Goal: Information Seeking & Learning: Find specific page/section

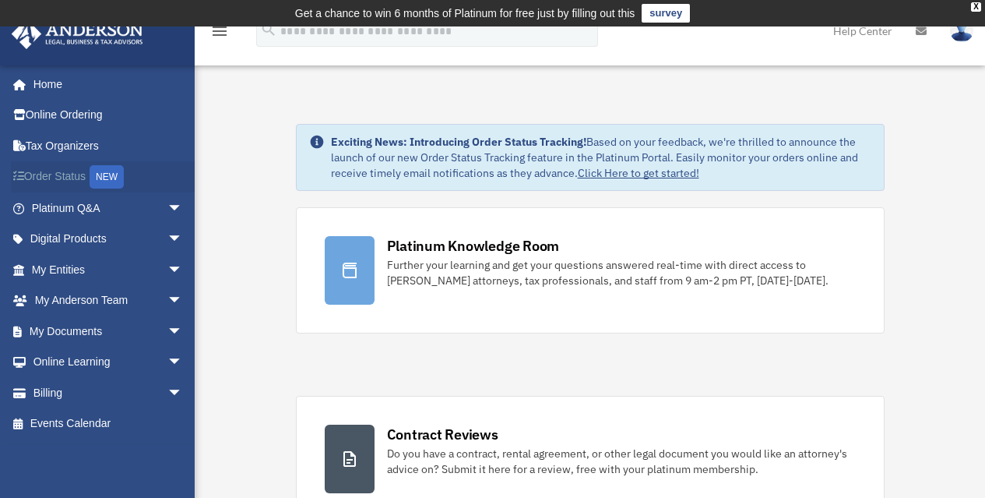
click at [104, 174] on div "NEW" at bounding box center [107, 176] width 34 height 23
click at [71, 328] on link "My Documents arrow_drop_down" at bounding box center [108, 330] width 195 height 31
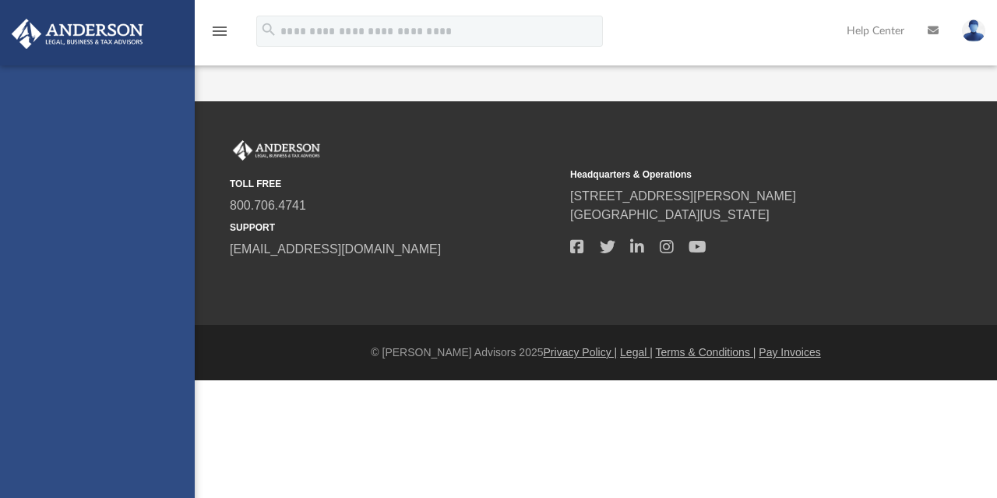
click at [164, 329] on div "mhariprashad@gmail.com Sign Out mhariprashad@gmail.com Home Online Ordering Tax…" at bounding box center [97, 314] width 195 height 498
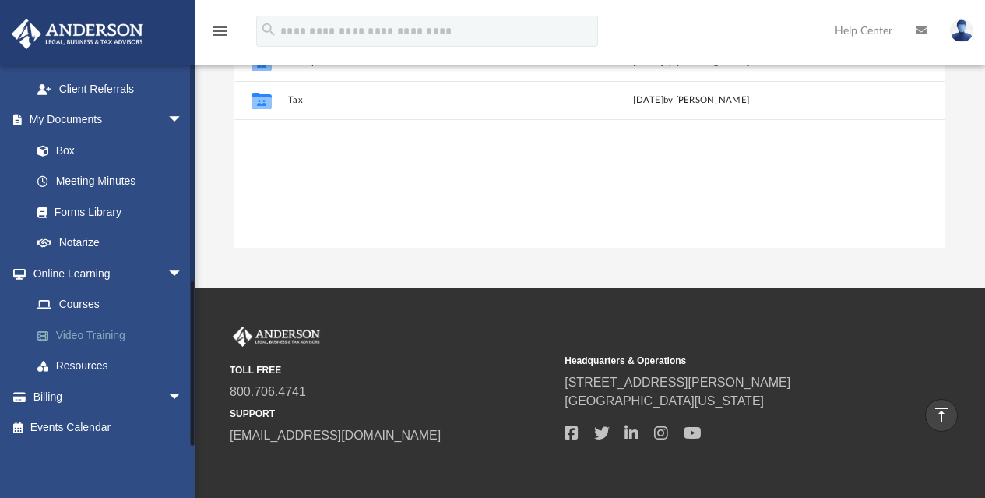
scroll to position [432, 0]
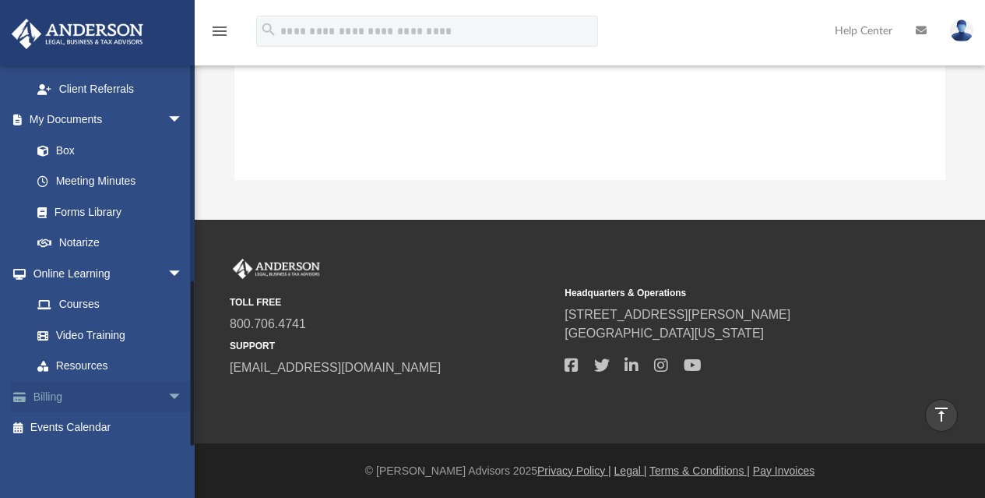
click at [167, 395] on span "arrow_drop_down" at bounding box center [182, 397] width 31 height 32
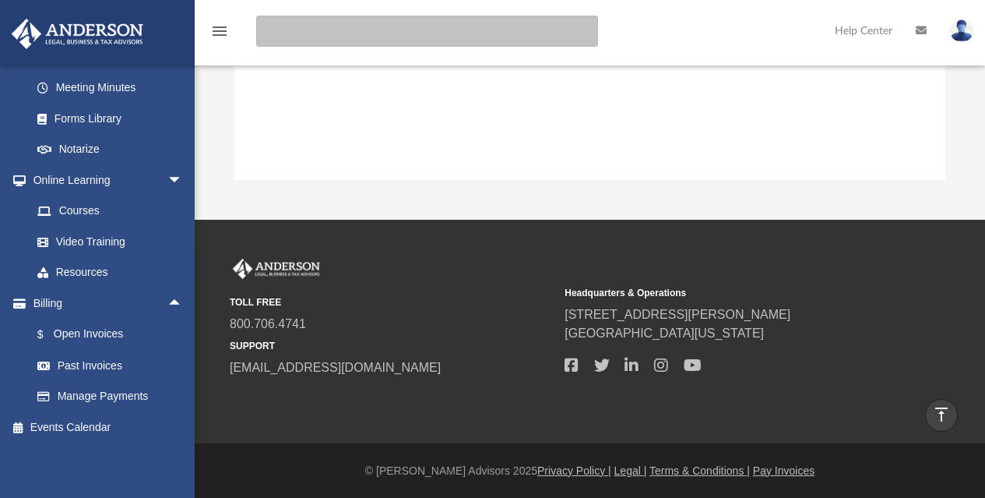
click at [344, 35] on input "search" at bounding box center [427, 31] width 342 height 31
type input "****"
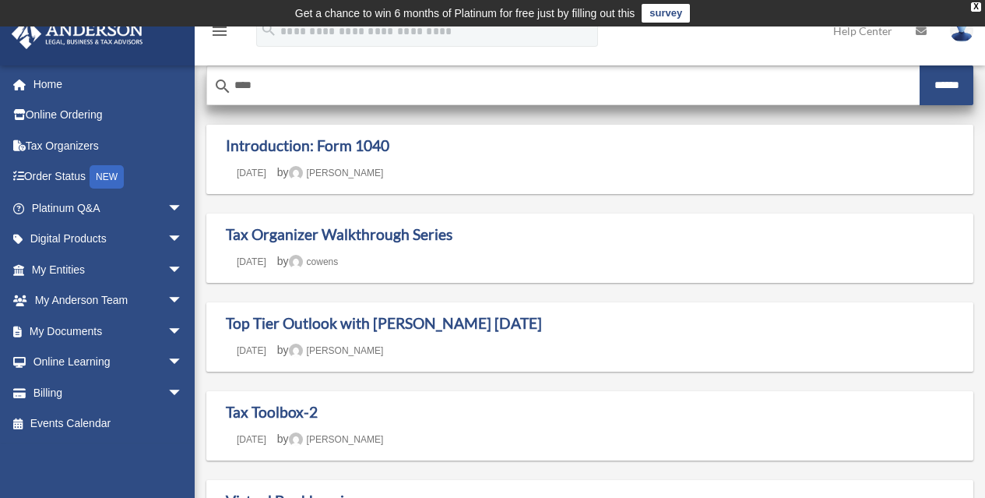
click at [262, 82] on input "****" at bounding box center [563, 85] width 713 height 37
type input "*"
type input "****"
click at [945, 84] on input "******" at bounding box center [947, 85] width 54 height 40
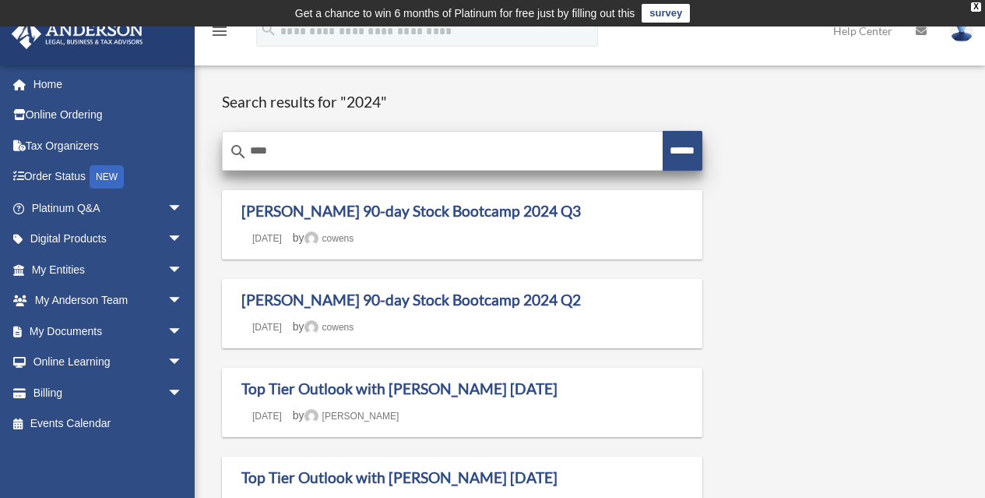
click at [289, 145] on input "****" at bounding box center [443, 150] width 440 height 37
type input "*"
type input "****"
click at [665, 139] on input "******" at bounding box center [683, 151] width 40 height 40
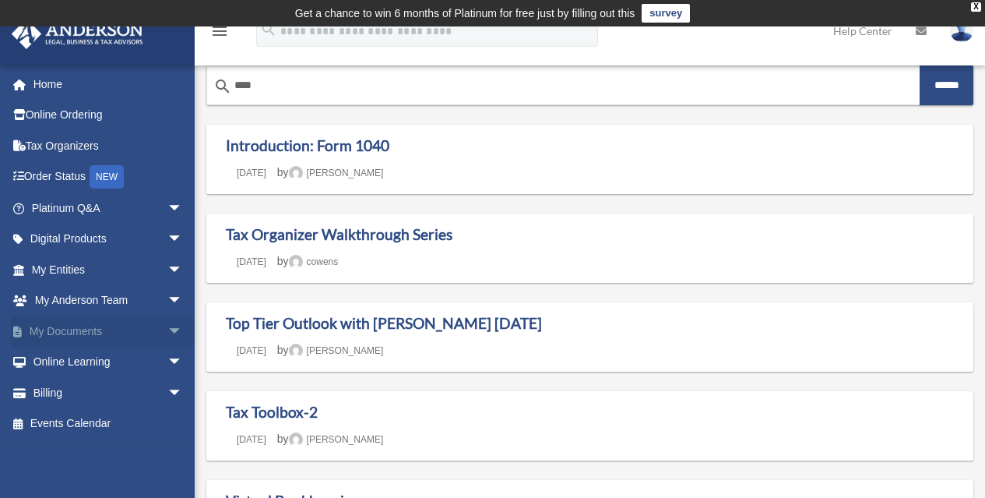
click at [168, 329] on span "arrow_drop_down" at bounding box center [182, 331] width 31 height 32
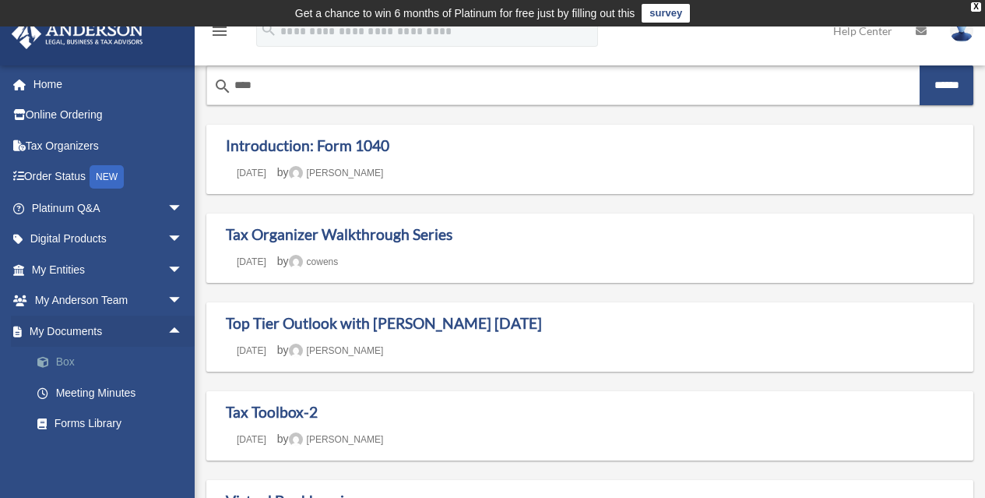
click at [66, 365] on link "Box" at bounding box center [114, 362] width 185 height 31
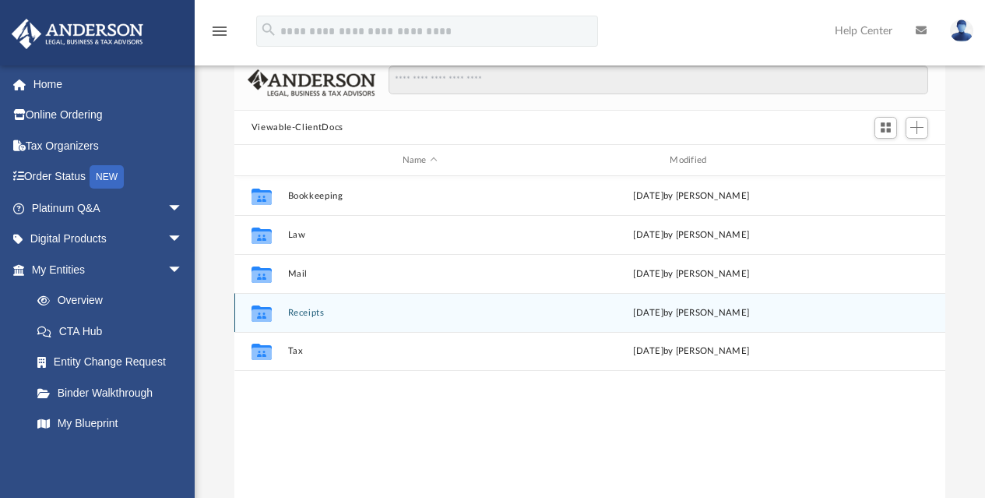
scroll to position [156, 0]
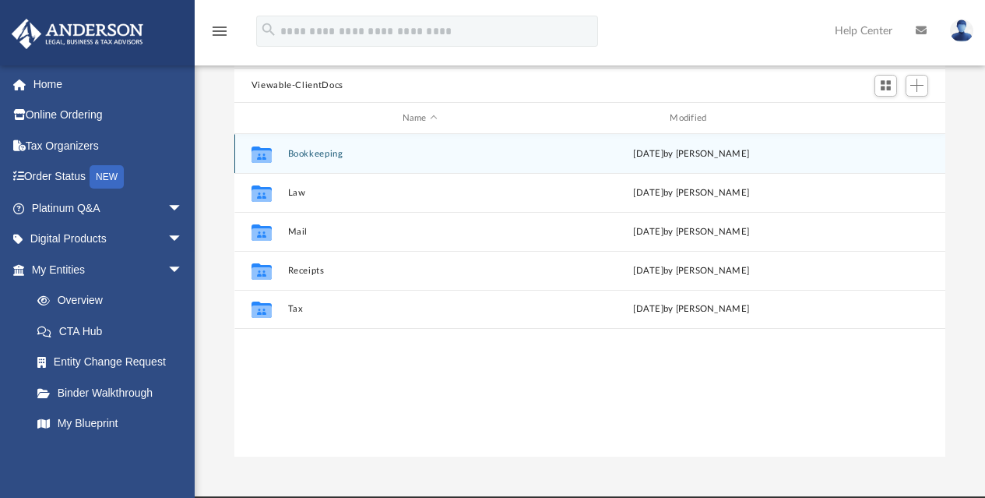
click at [313, 157] on button "Bookkeeping" at bounding box center [419, 154] width 265 height 10
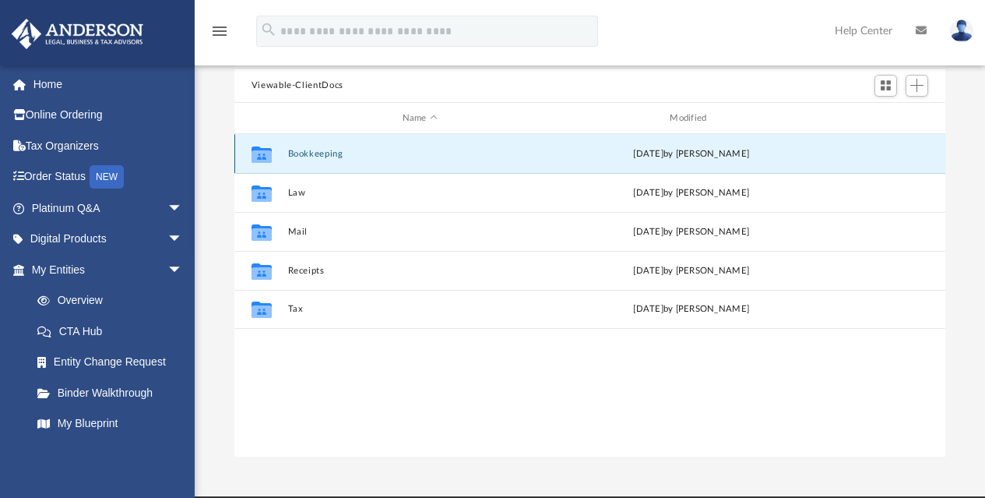
click at [313, 157] on button "Bookkeeping" at bounding box center [419, 154] width 265 height 10
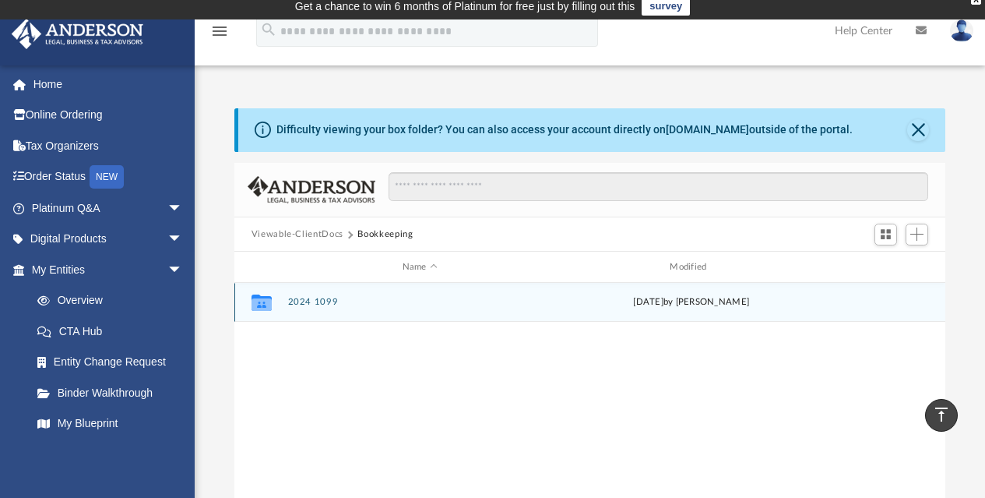
scroll to position [0, 0]
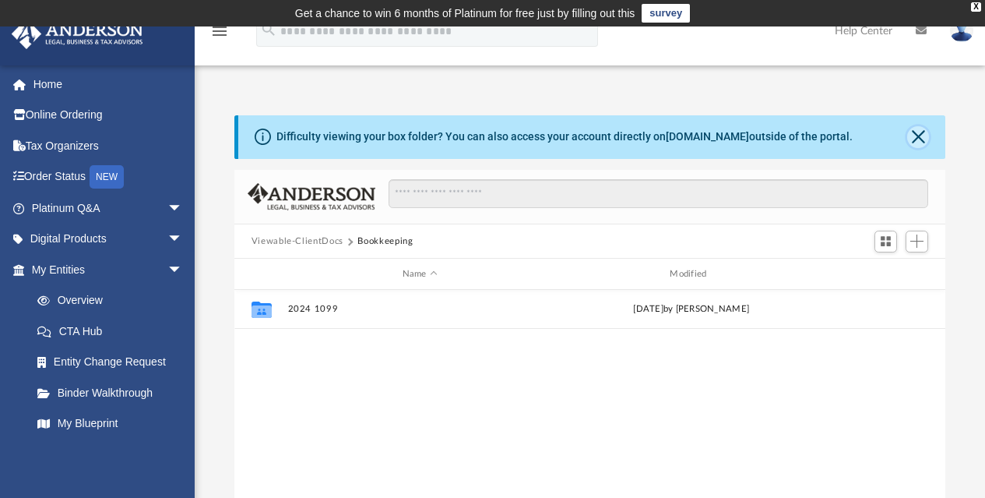
click at [915, 135] on button "Close" at bounding box center [918, 137] width 22 height 22
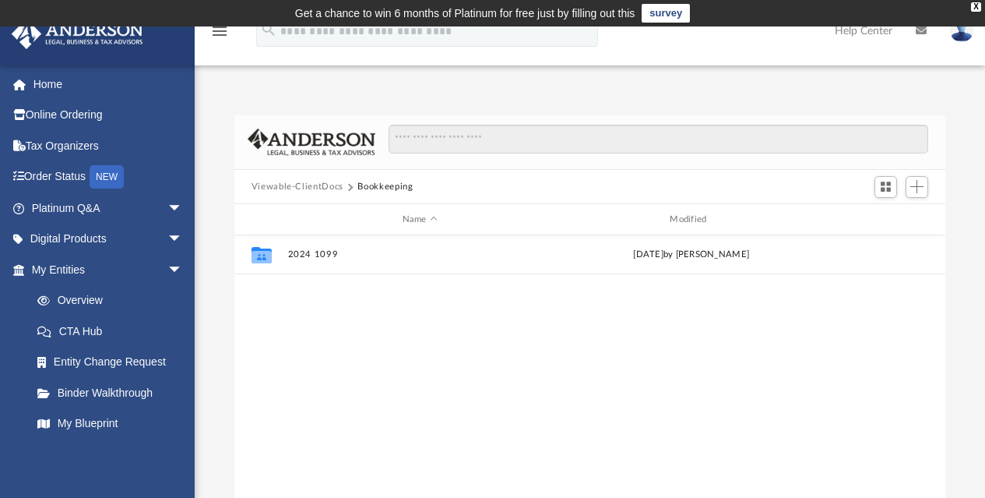
click at [313, 192] on button "Viewable-ClientDocs" at bounding box center [298, 187] width 92 height 14
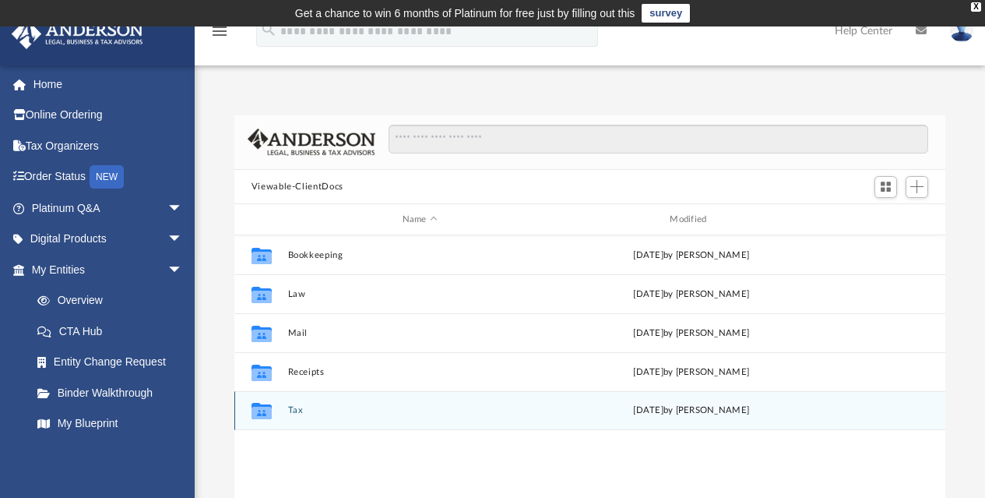
click at [281, 408] on div "Collaborated Folder" at bounding box center [261, 410] width 39 height 25
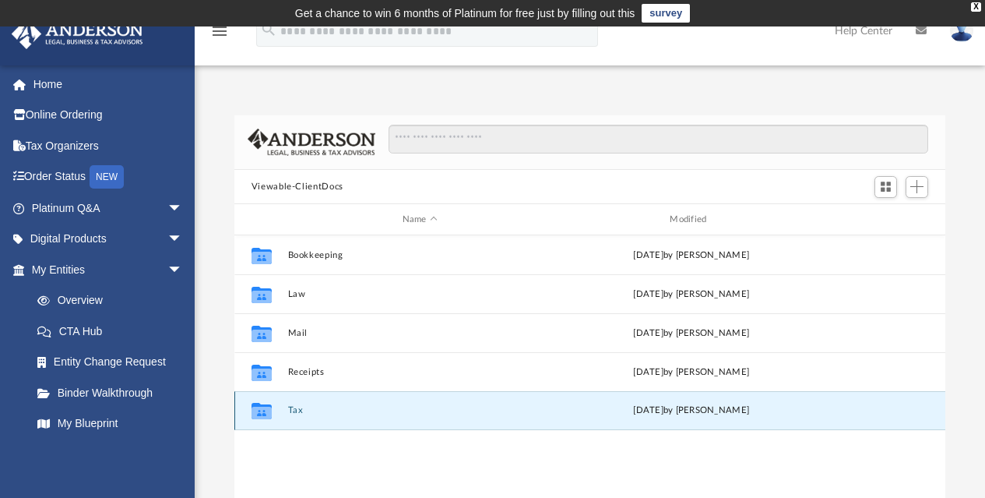
click at [281, 408] on div "Collaborated Folder" at bounding box center [261, 410] width 39 height 25
drag, startPoint x: 281, startPoint y: 408, endPoint x: 269, endPoint y: 412, distance: 13.1
click at [269, 412] on icon "grid" at bounding box center [262, 413] width 20 height 12
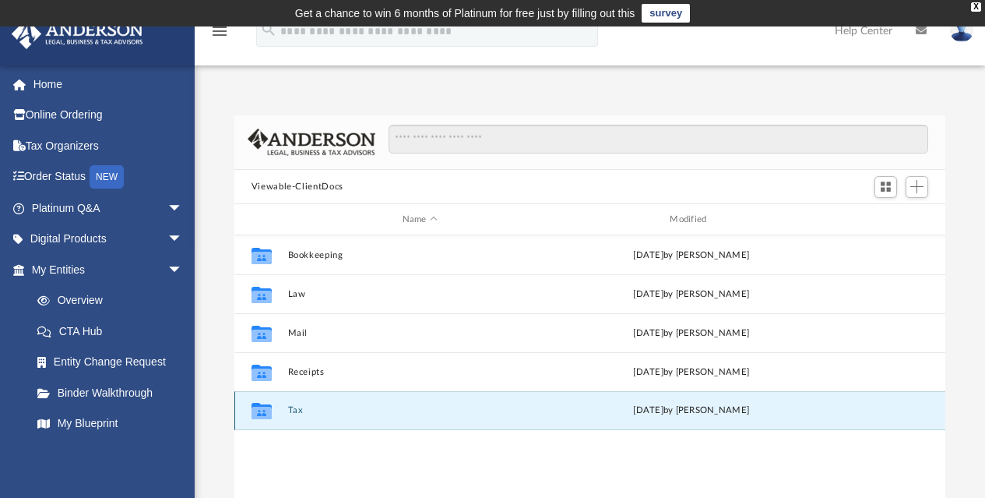
click at [269, 412] on icon "grid" at bounding box center [262, 413] width 20 height 12
click at [251, 411] on icon "Collaborated Folder" at bounding box center [261, 410] width 25 height 25
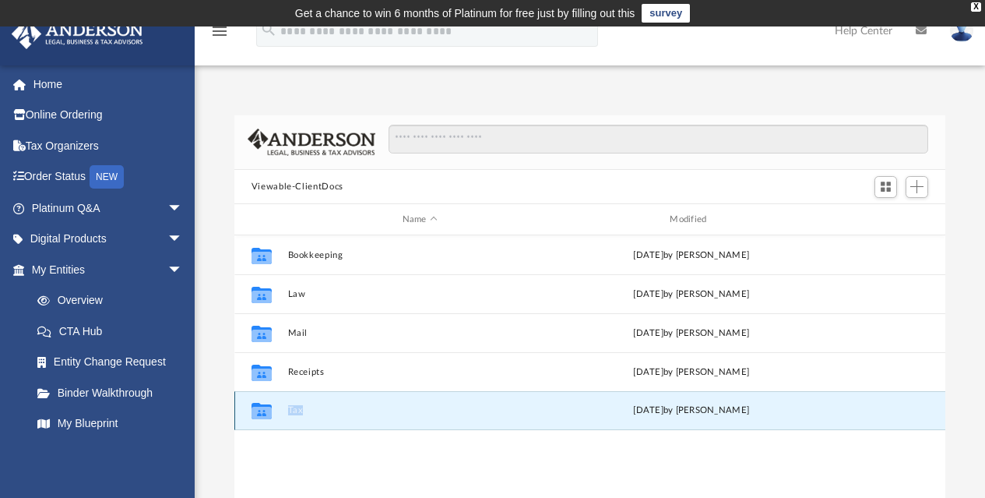
click at [287, 414] on div "Collaborated Folder Tax [DATE] by [PERSON_NAME]" at bounding box center [590, 410] width 712 height 39
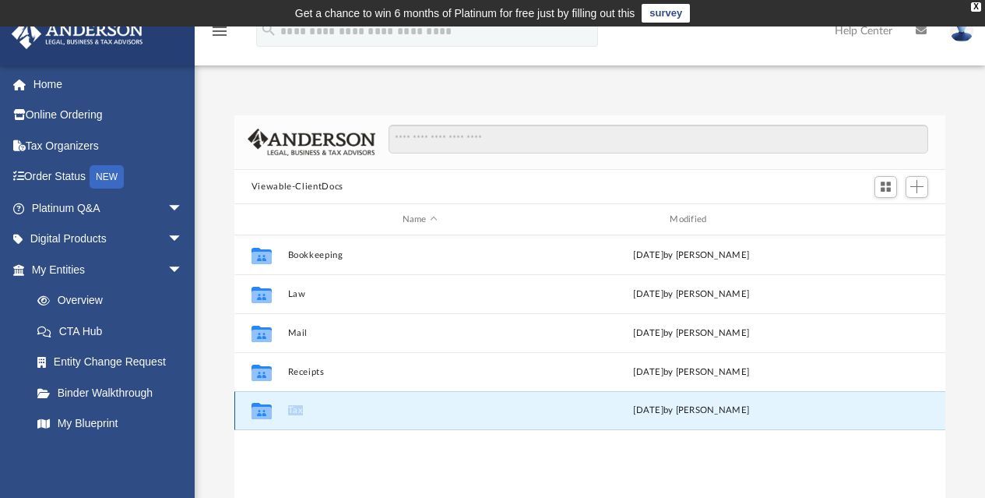
click at [287, 414] on div "Collaborated Folder Tax [DATE] by [PERSON_NAME]" at bounding box center [590, 410] width 712 height 39
click at [287, 414] on div "Collaborated Folder Tax today by Tiffany Smyth" at bounding box center [590, 410] width 712 height 39
click at [293, 413] on button "Tax" at bounding box center [419, 411] width 265 height 10
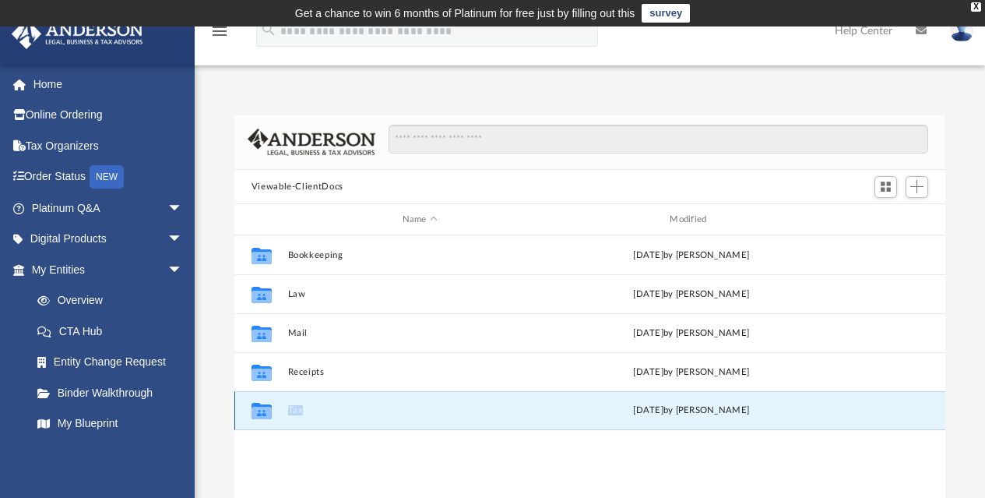
click at [293, 413] on button "Tax" at bounding box center [419, 411] width 265 height 10
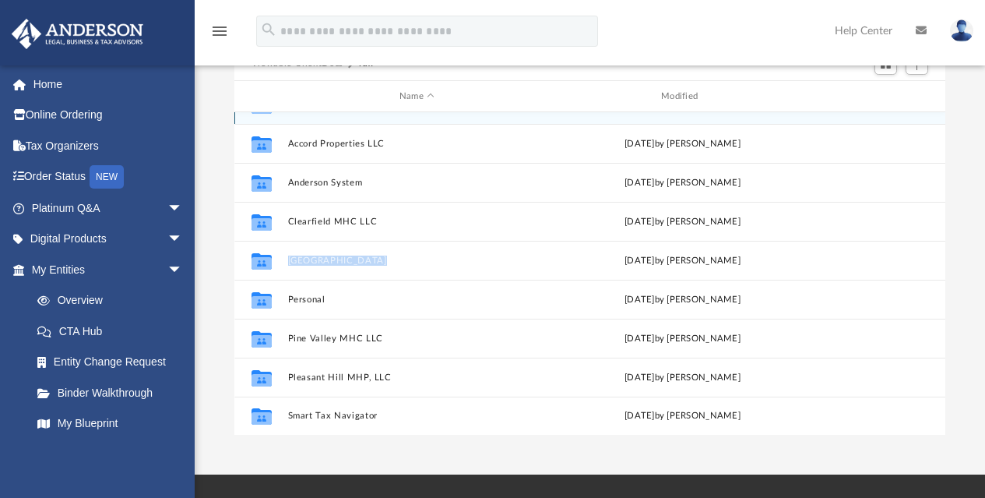
scroll to position [129, 0]
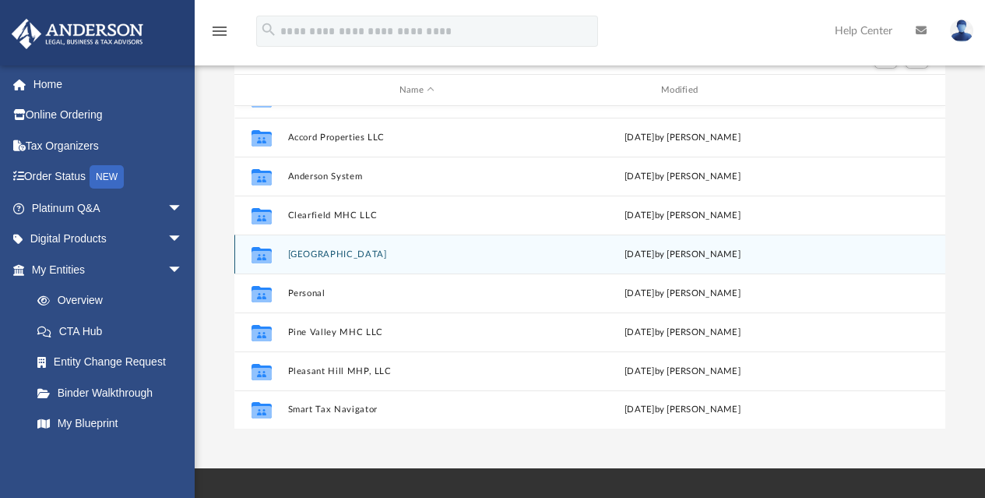
click at [264, 255] on icon "grid" at bounding box center [262, 255] width 20 height 16
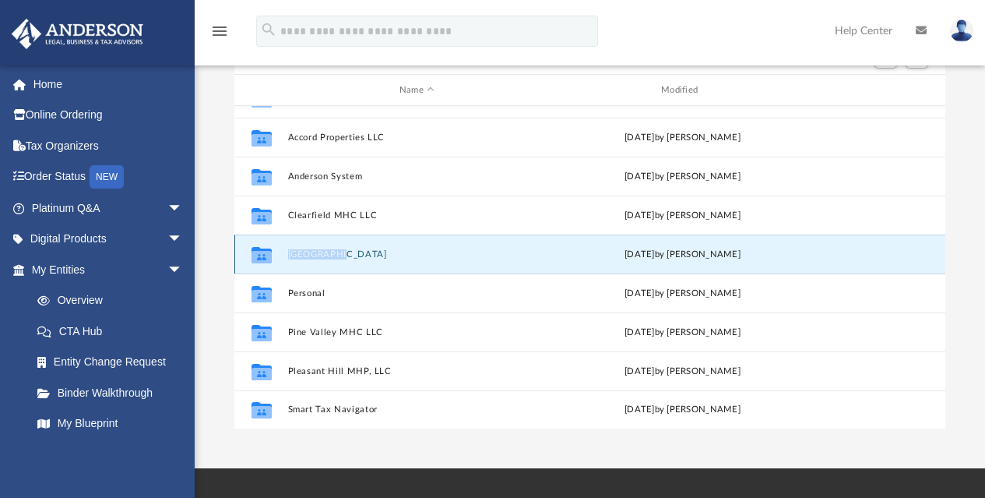
click at [264, 255] on icon "grid" at bounding box center [262, 255] width 20 height 16
click at [315, 253] on button "Hollister Heights" at bounding box center [416, 254] width 259 height 10
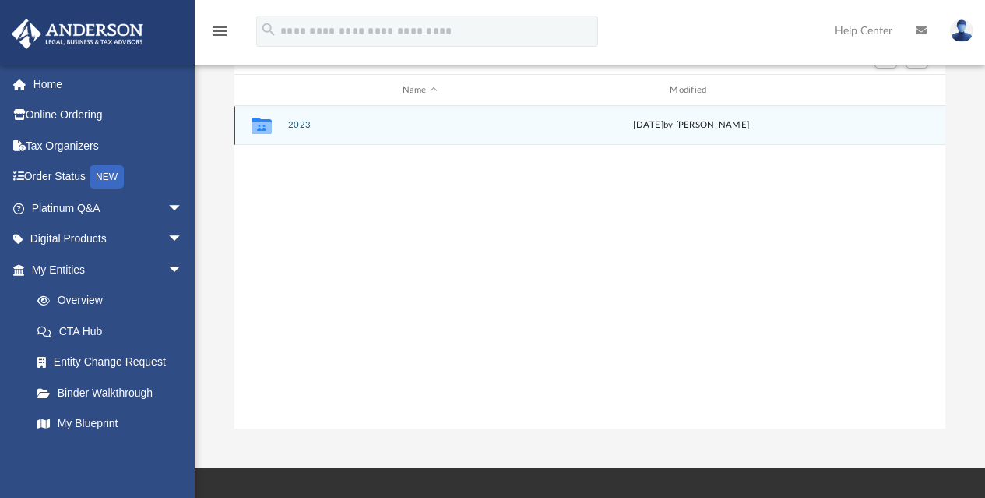
scroll to position [0, 0]
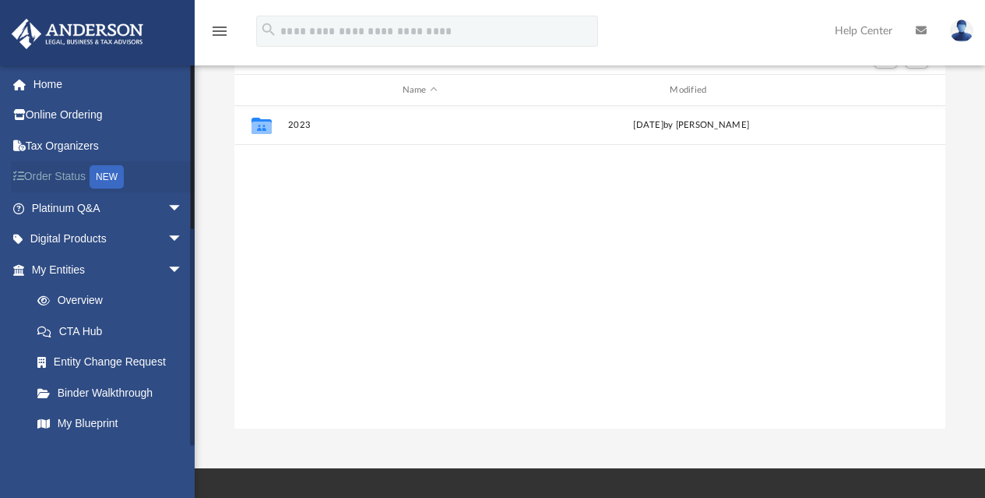
click at [111, 170] on div "NEW" at bounding box center [107, 176] width 34 height 23
click at [56, 79] on link "Home" at bounding box center [108, 84] width 195 height 31
click at [31, 79] on span at bounding box center [28, 84] width 12 height 11
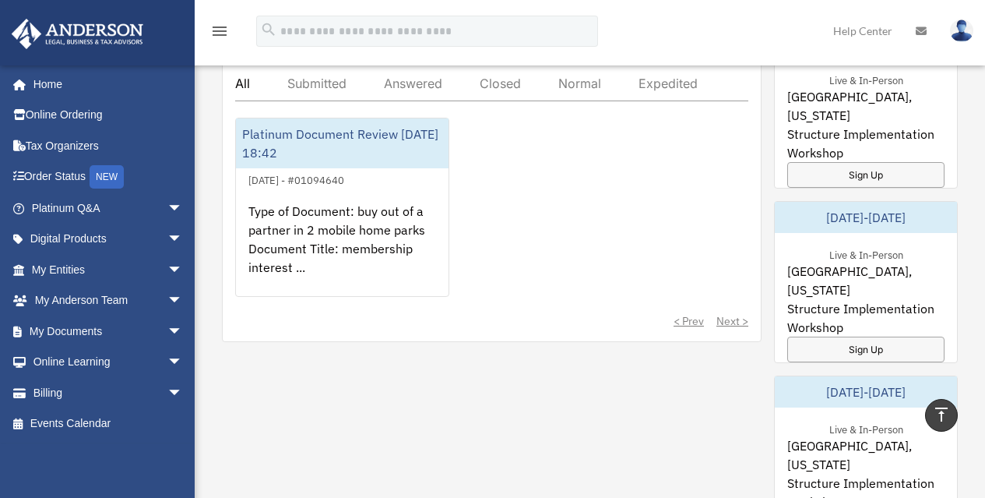
scroll to position [960, 0]
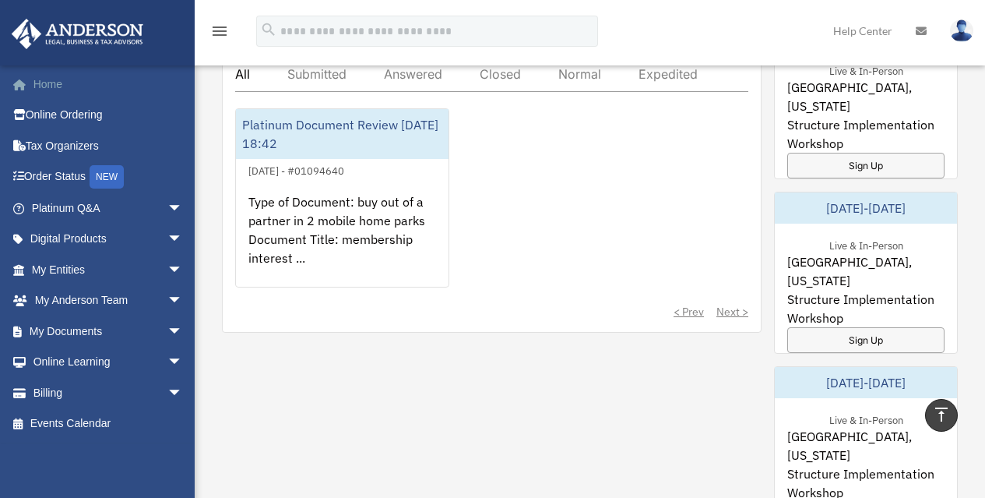
click at [52, 82] on link "Home" at bounding box center [108, 84] width 195 height 31
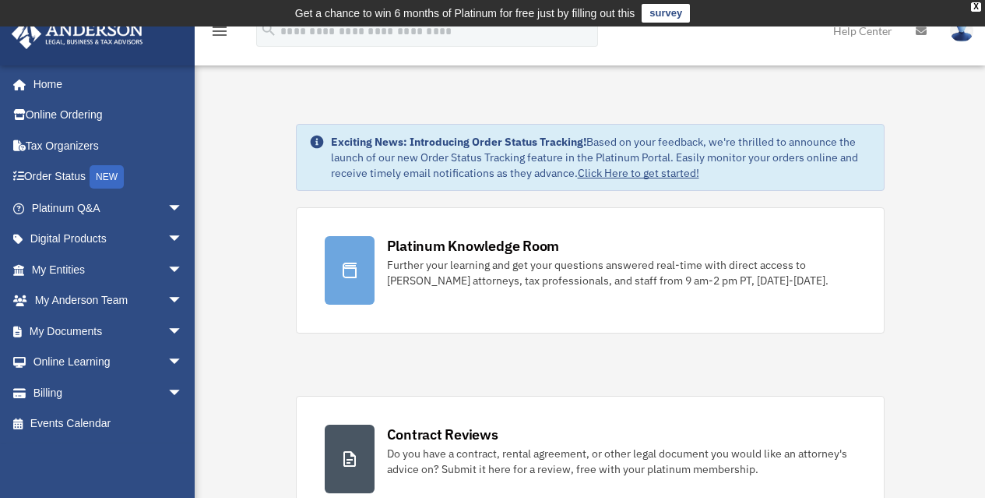
click at [167, 328] on span "arrow_drop_down" at bounding box center [182, 331] width 31 height 32
click at [50, 354] on link "Box" at bounding box center [114, 362] width 185 height 31
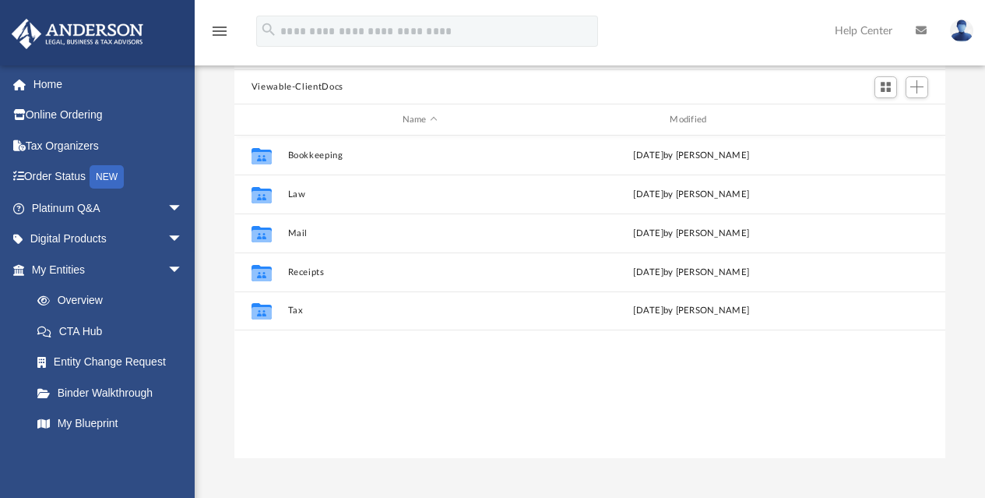
scroll to position [156, 0]
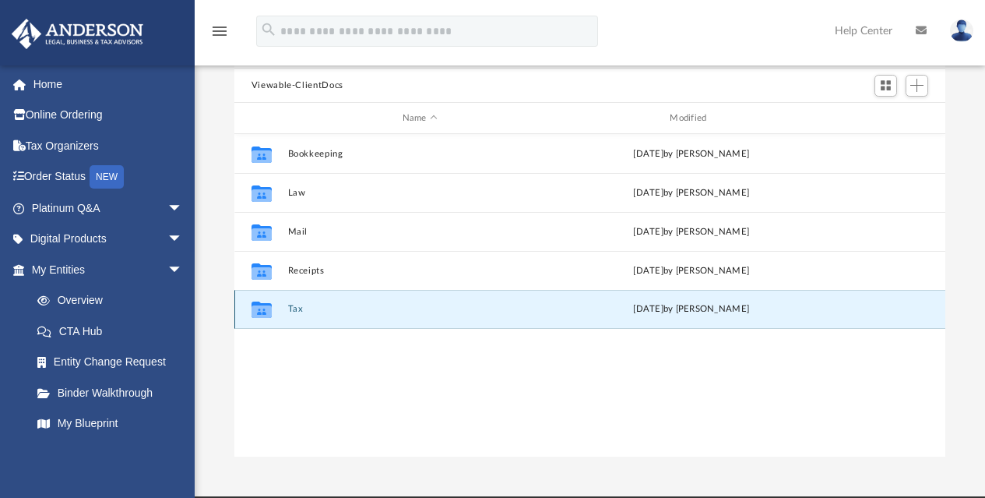
click at [294, 312] on button "Tax" at bounding box center [419, 310] width 265 height 10
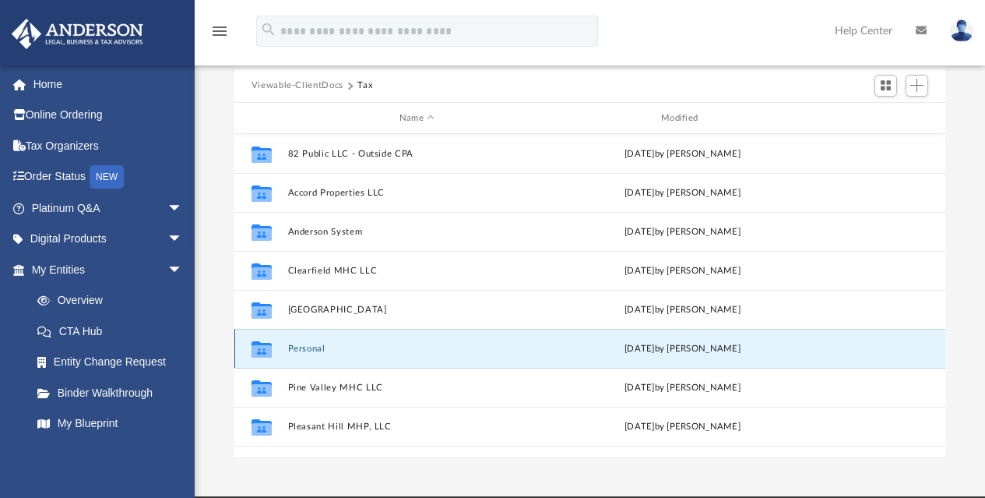
click at [294, 347] on button "Personal" at bounding box center [416, 348] width 259 height 10
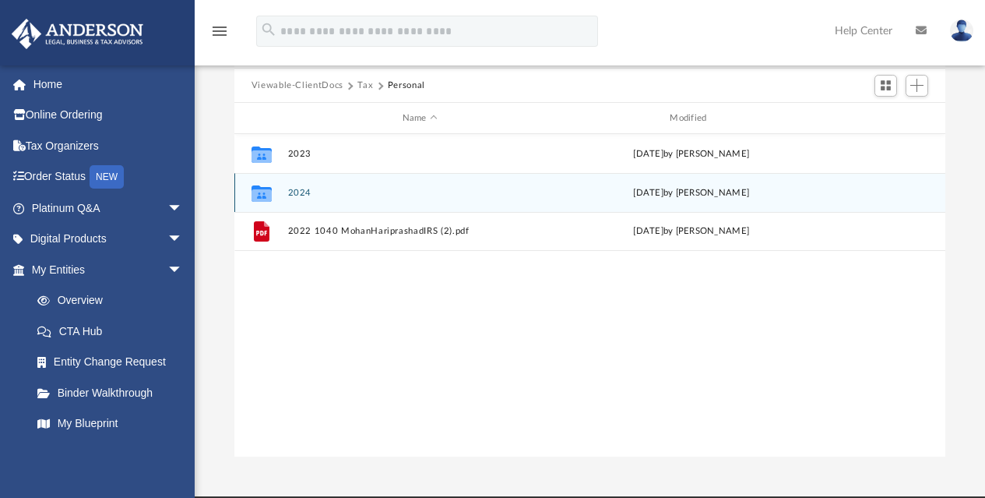
click at [294, 190] on button "2024" at bounding box center [419, 193] width 265 height 10
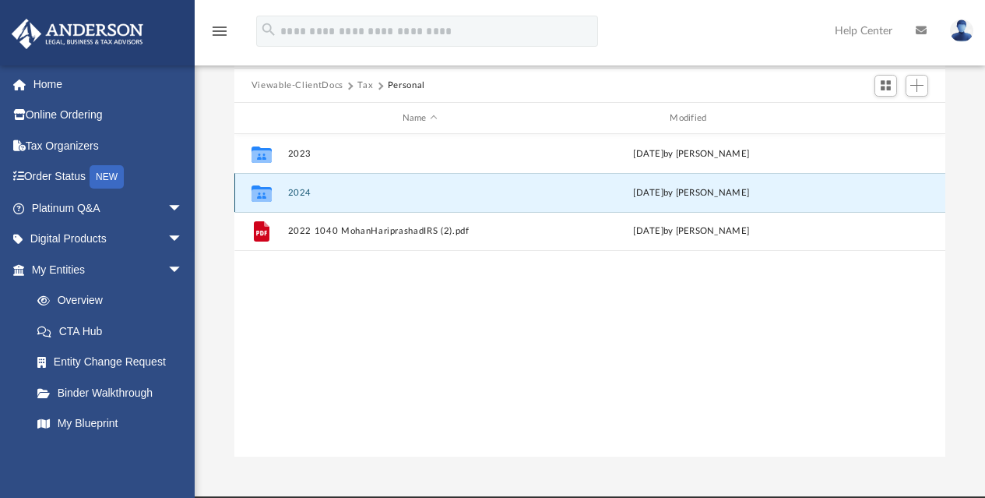
click at [294, 190] on button "2024" at bounding box center [419, 193] width 265 height 10
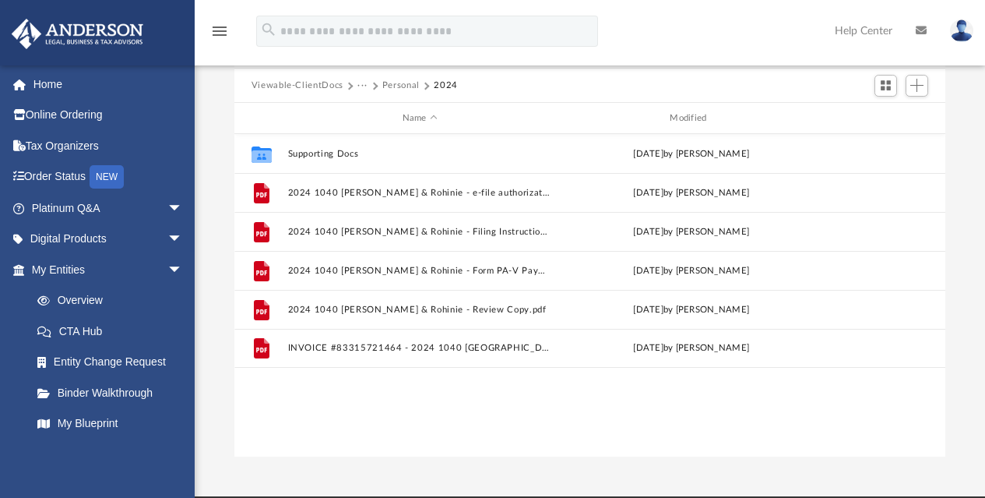
click at [291, 417] on div "Collaborated Folder Supporting Docs [DATE] by [PERSON_NAME] File 2024 1040 [PER…" at bounding box center [590, 295] width 712 height 323
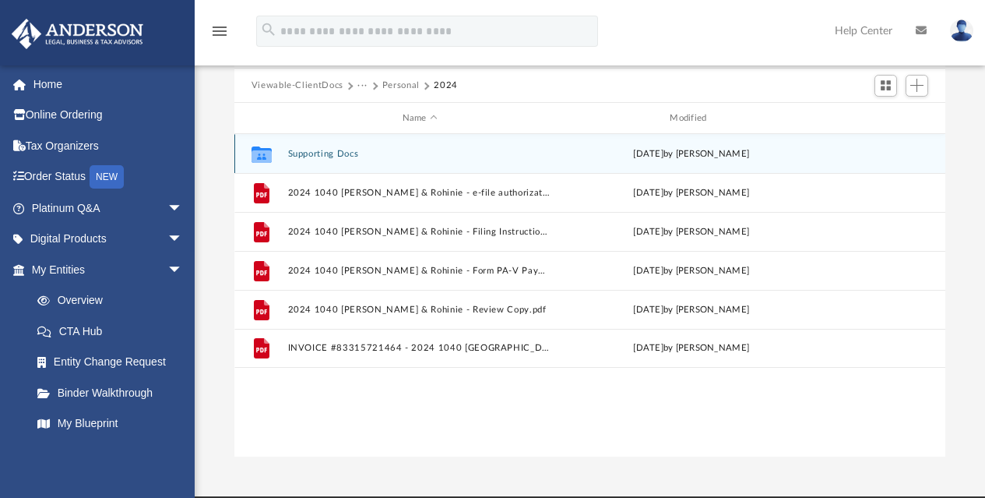
click at [325, 150] on button "Supporting Docs" at bounding box center [419, 154] width 265 height 10
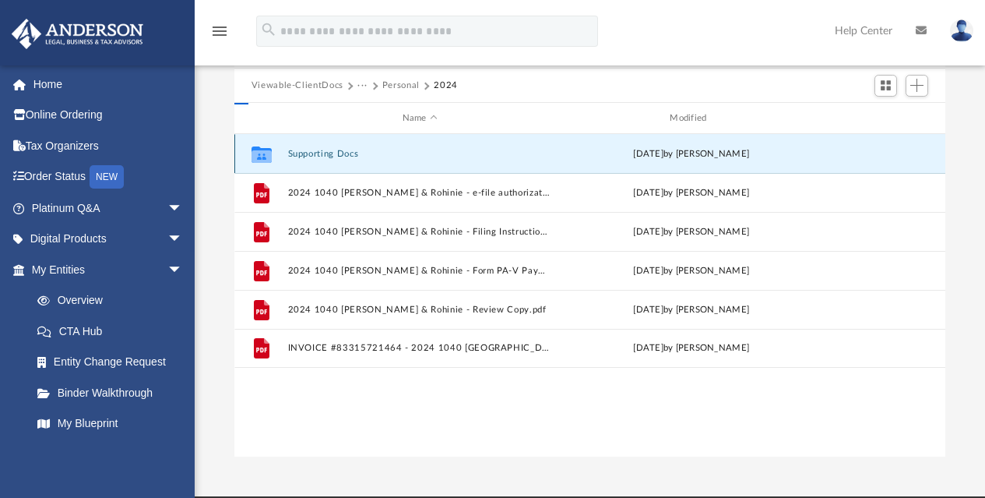
click at [325, 150] on button "Supporting Docs" at bounding box center [419, 154] width 265 height 10
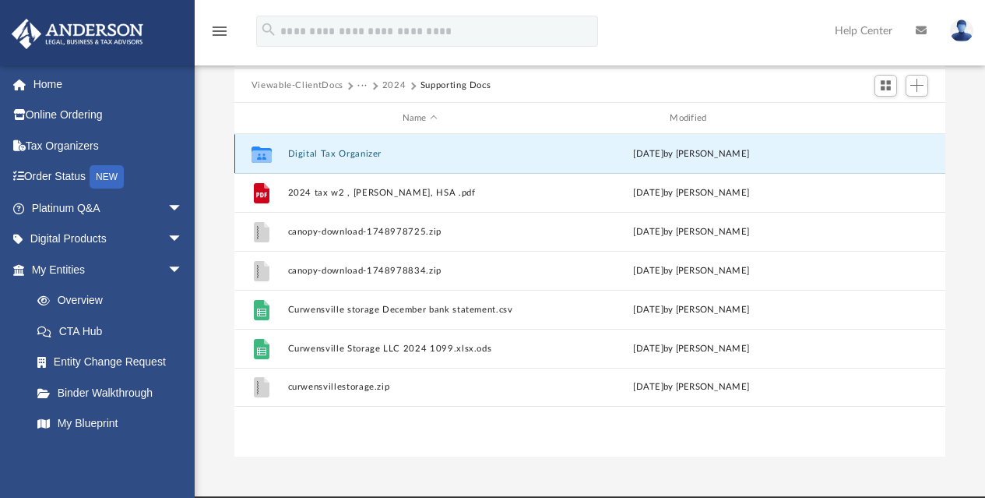
click at [313, 151] on button "Digital Tax Organizer" at bounding box center [419, 154] width 265 height 10
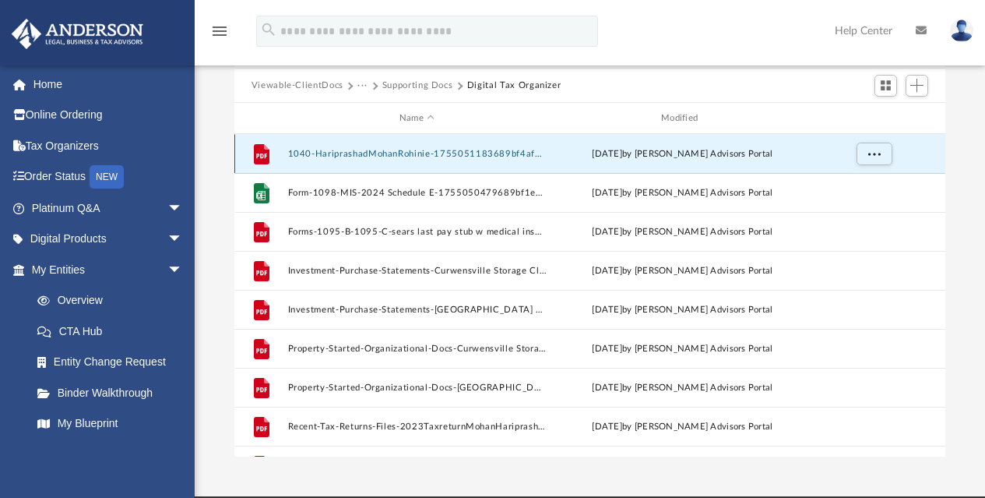
drag, startPoint x: 313, startPoint y: 151, endPoint x: 285, endPoint y: 151, distance: 28.0
click at [285, 151] on div "File 1040-HariprashadMohanRohinie-1755051183689bf4af62634.pdf Tue Aug 12 2025 b…" at bounding box center [590, 153] width 712 height 39
click at [261, 157] on icon "grid" at bounding box center [261, 155] width 11 height 5
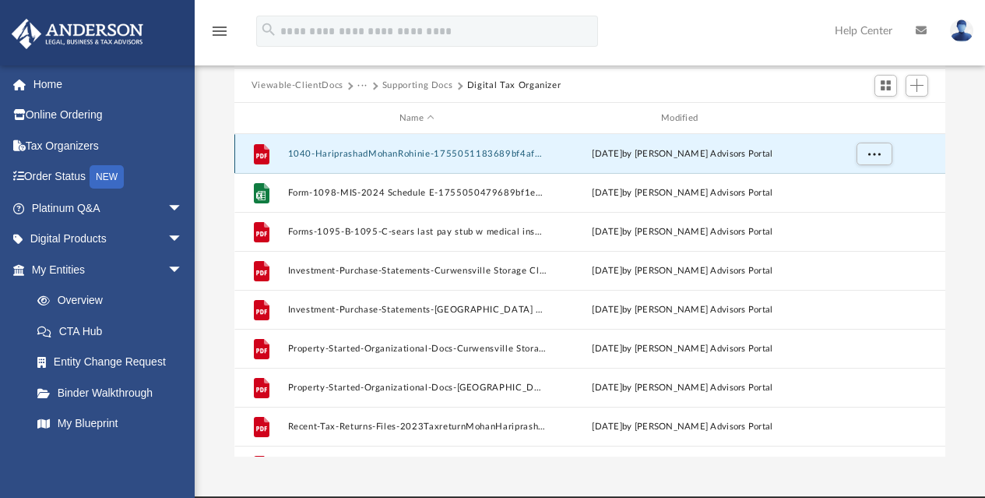
click at [261, 157] on icon "grid" at bounding box center [261, 155] width 11 height 5
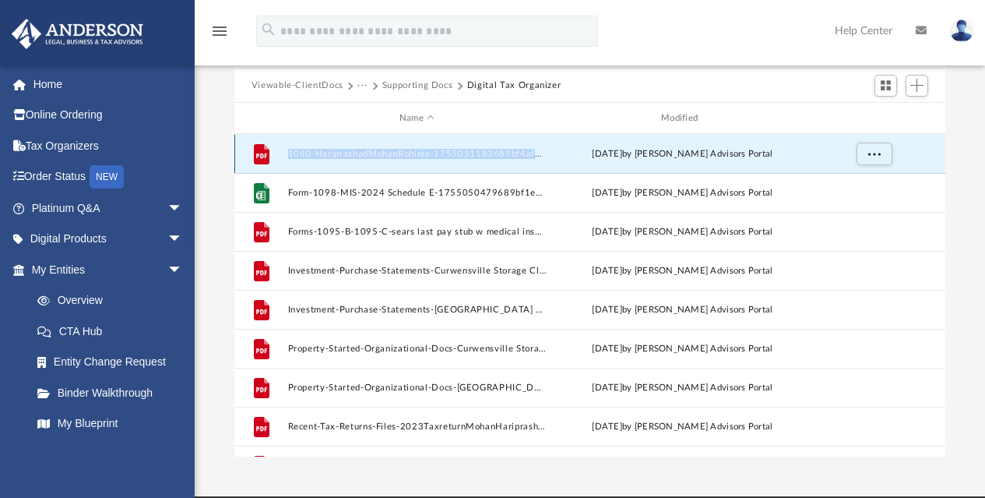
click at [261, 157] on icon "grid" at bounding box center [261, 155] width 11 height 5
click at [588, 153] on div "Tue Aug 12 2025 by Anderson Advisors Portal" at bounding box center [682, 154] width 259 height 14
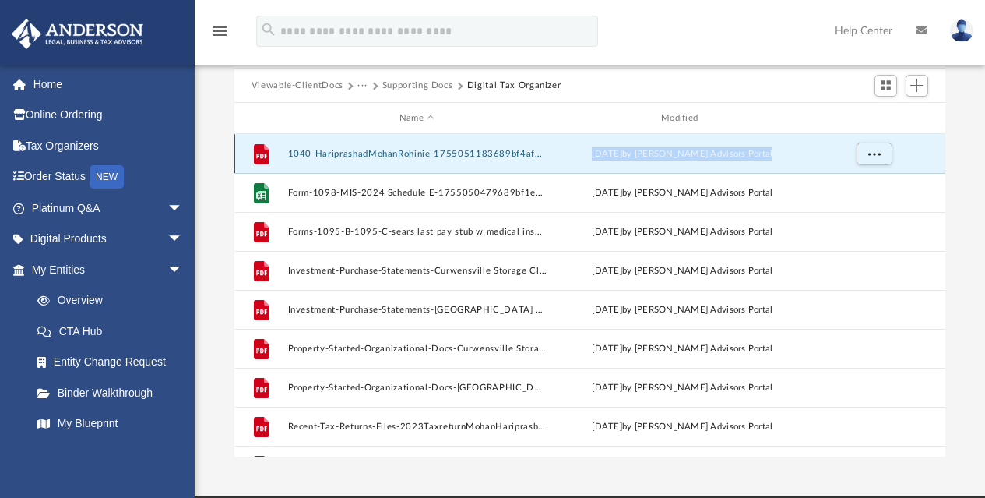
click at [588, 153] on div "Tue Aug 12 2025 by Anderson Advisors Portal" at bounding box center [682, 154] width 259 height 14
drag, startPoint x: 588, startPoint y: 153, endPoint x: 334, endPoint y: 146, distance: 254.0
click at [334, 146] on div "File 1040-HariprashadMohanRohinie-1755051183689bf4af62634.pdf Tue Aug 12 2025 b…" at bounding box center [590, 153] width 712 height 39
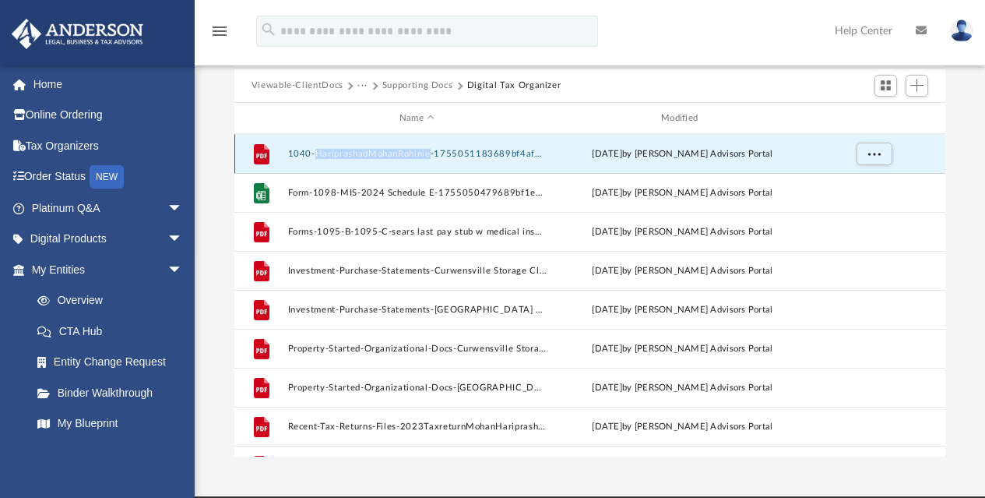
click at [334, 146] on div "File 1040-HariprashadMohanRohinie-1755051183689bf4af62634.pdf Tue Aug 12 2025 b…" at bounding box center [590, 153] width 712 height 39
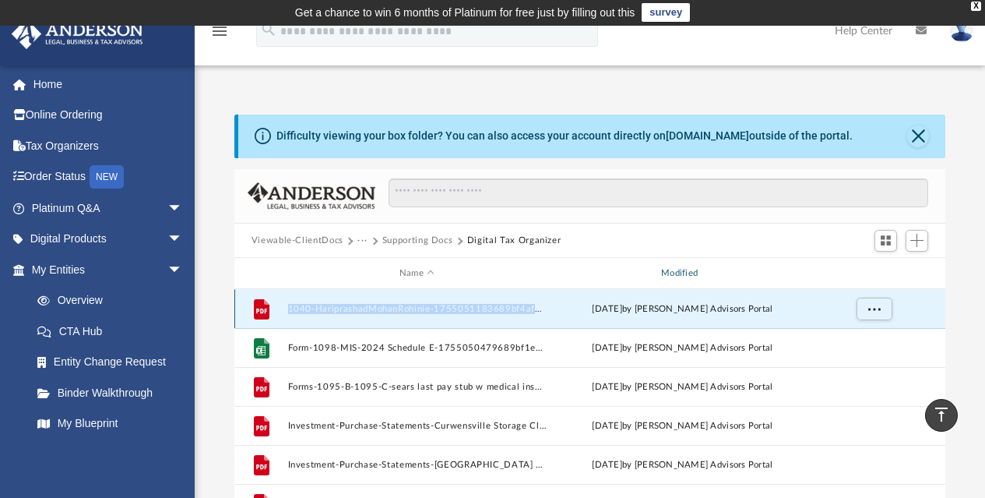
scroll to position [0, 0]
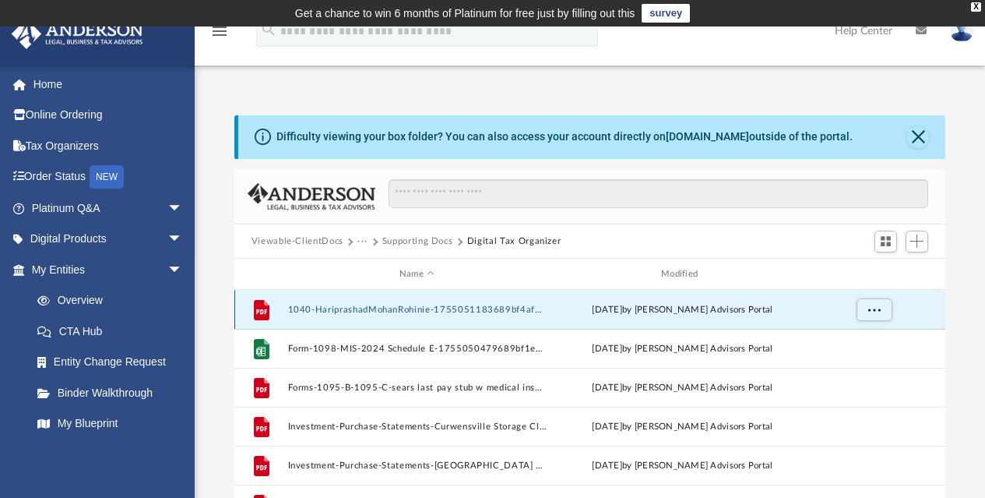
click at [264, 304] on icon "grid" at bounding box center [262, 310] width 16 height 20
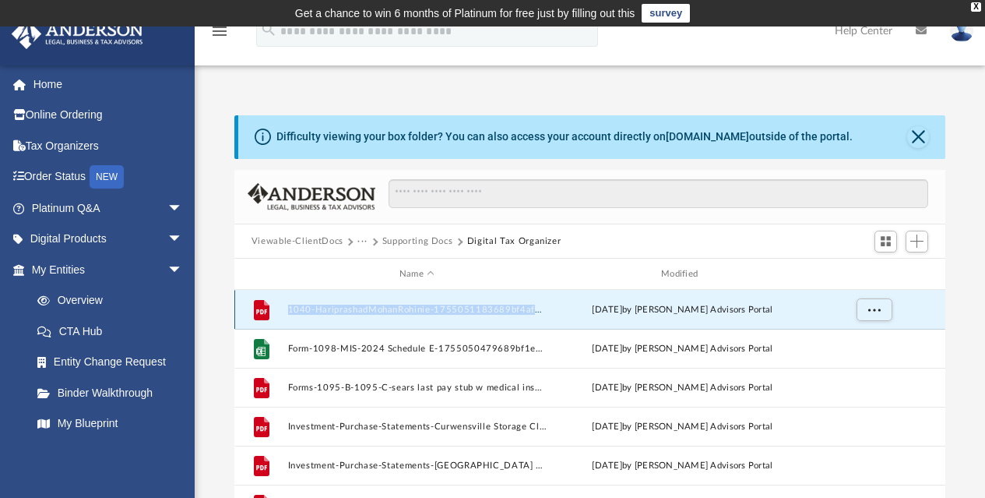
click at [307, 309] on button "1040-HariprashadMohanRohinie-1755051183689bf4af62634.pdf" at bounding box center [416, 310] width 259 height 10
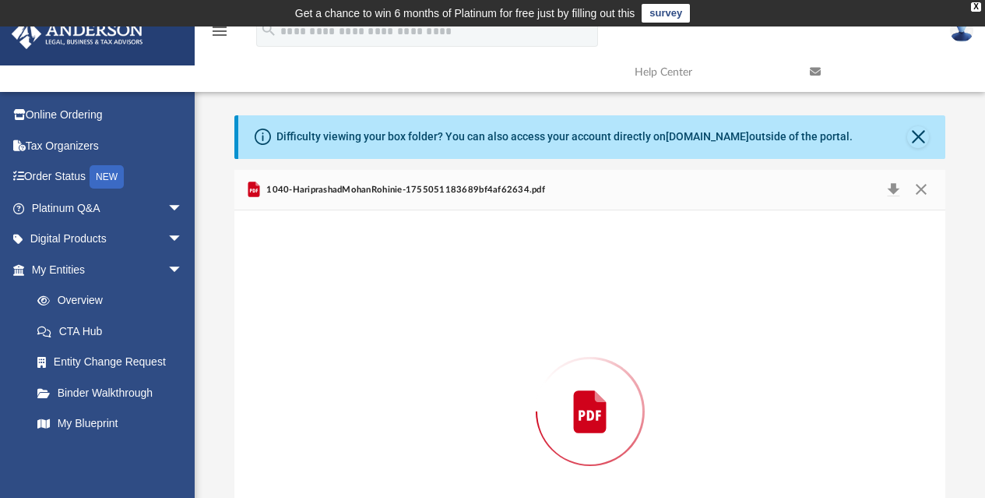
scroll to position [114, 0]
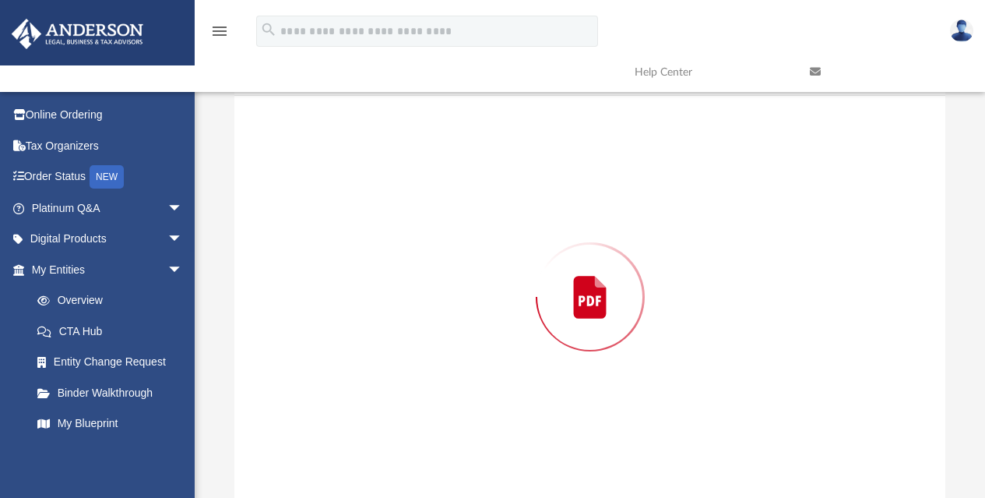
click at [307, 309] on div "Preview" at bounding box center [590, 297] width 712 height 402
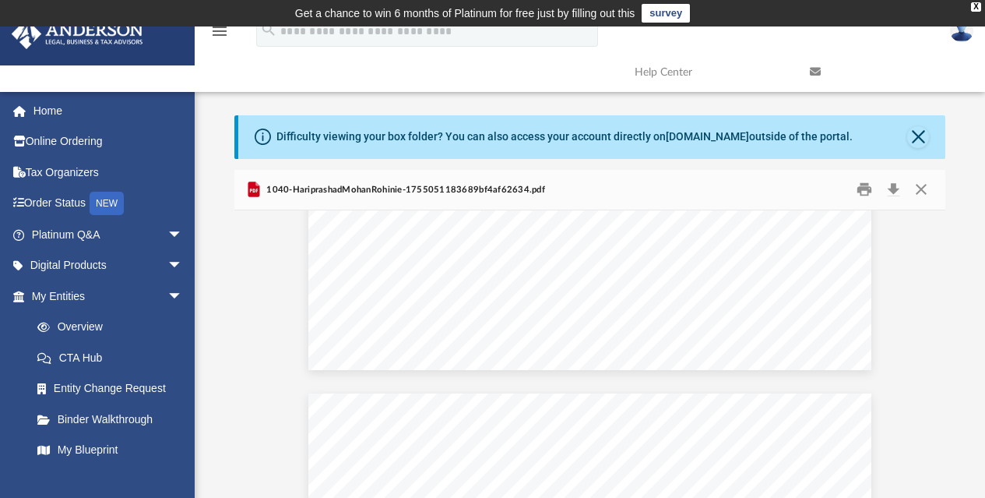
scroll to position [259, 0]
click at [922, 132] on button "Close" at bounding box center [918, 137] width 22 height 22
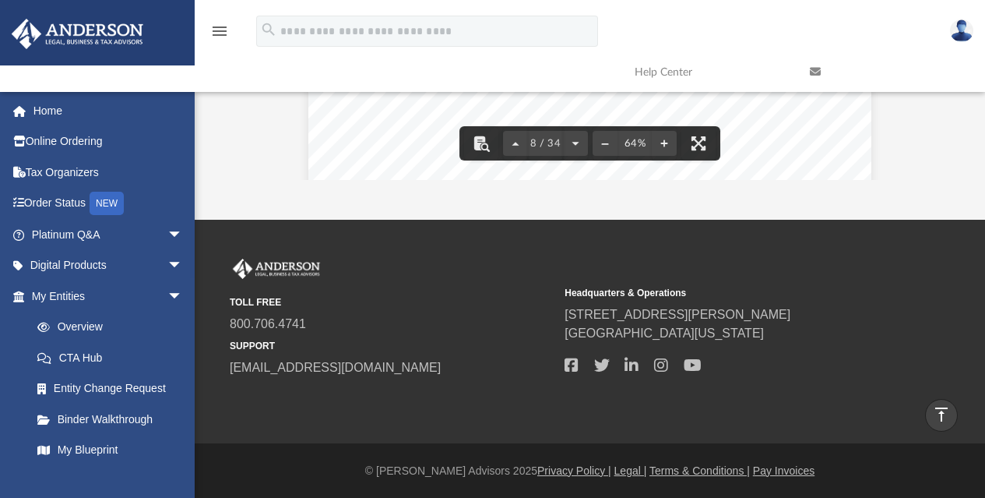
scroll to position [2882, 0]
click at [812, 132] on div "Did you, your spouse, and/or your dependents have heathcare coverage (i.e. heal…" at bounding box center [589, 56] width 563 height 398
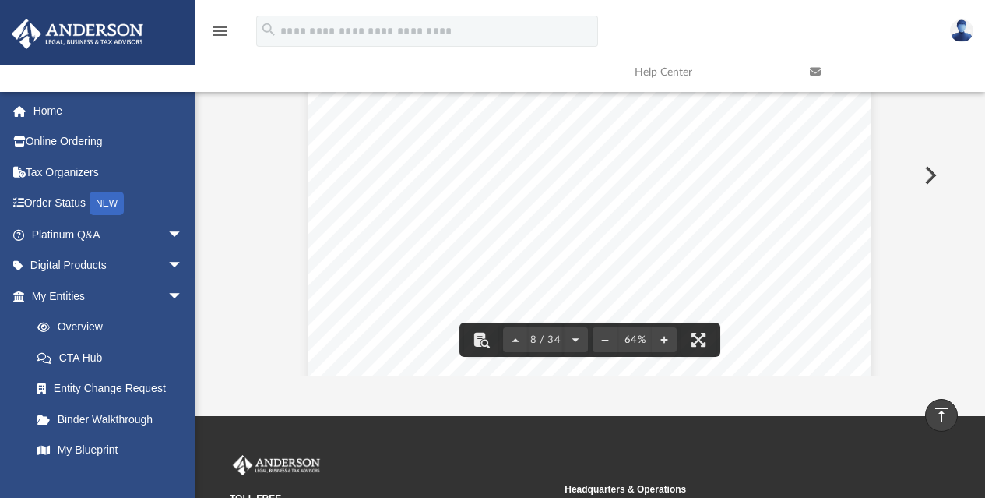
scroll to position [93, 0]
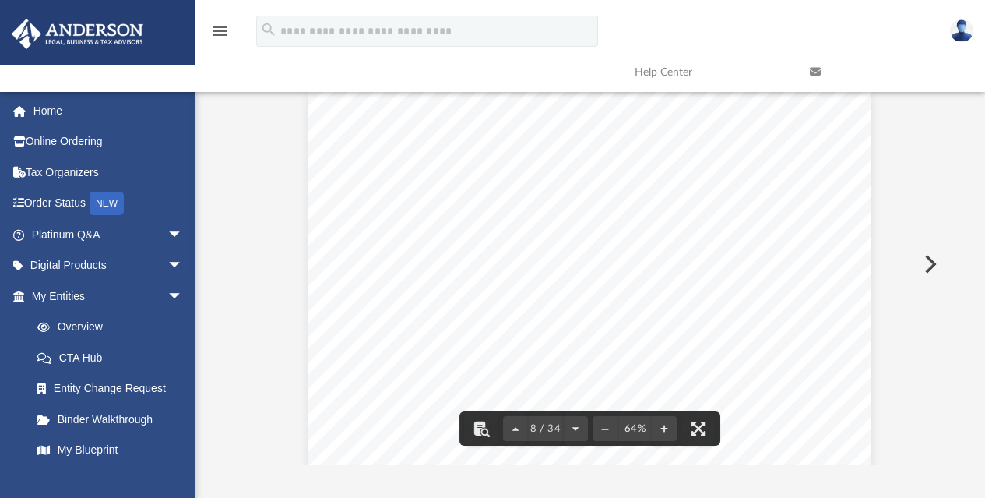
click at [743, 319] on div "Did you, your spouse, and/or your dependents have heathcare coverage (i.e. heal…" at bounding box center [589, 290] width 563 height 398
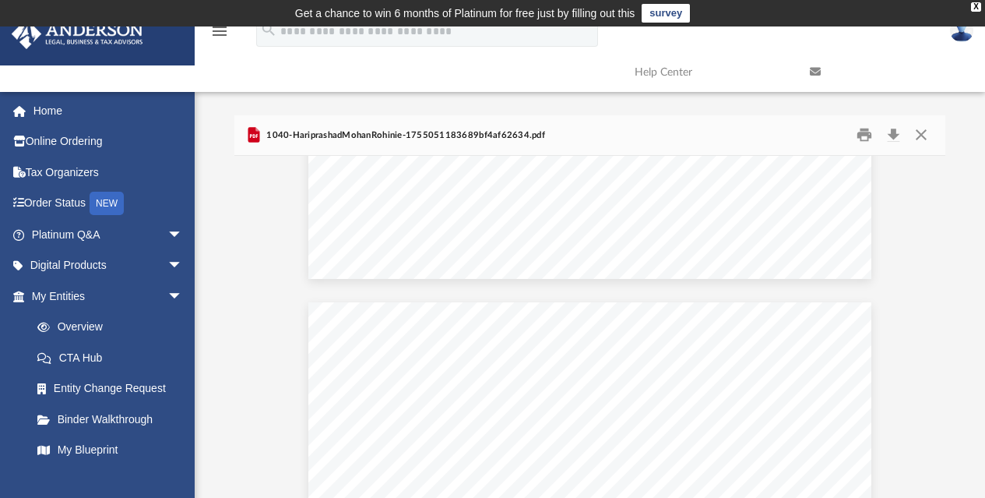
scroll to position [594, 0]
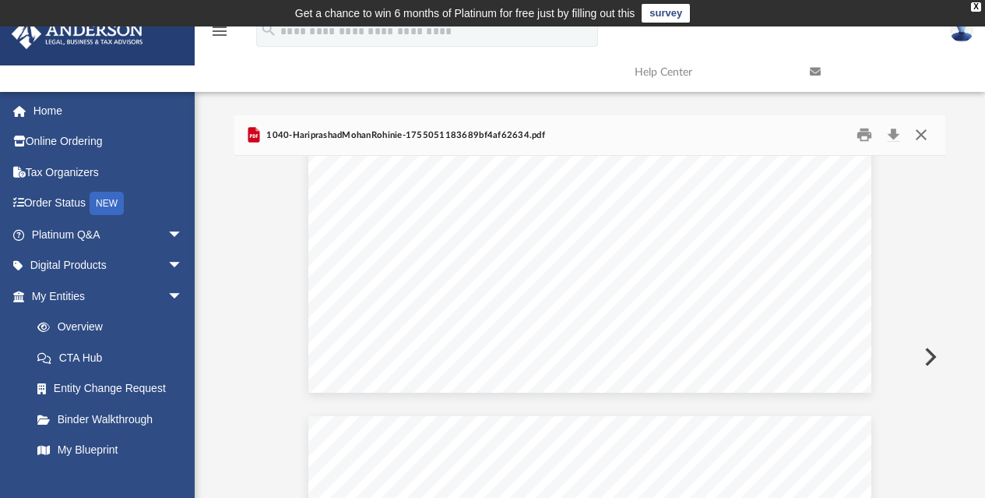
click at [930, 139] on button "Close" at bounding box center [921, 135] width 28 height 24
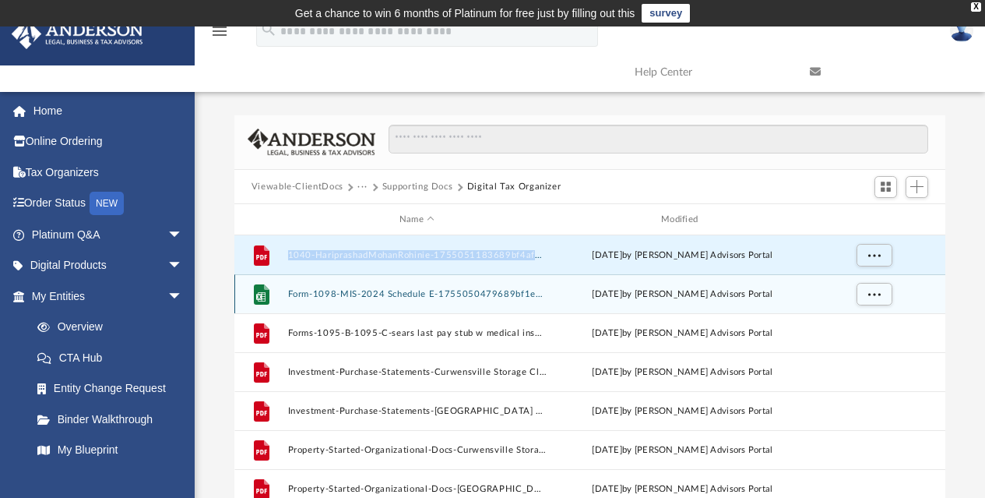
click at [436, 294] on button "Form-1098-MIS-2024 Schedule E-1755050479689bf1ef9cefd.xlsx" at bounding box center [416, 294] width 259 height 10
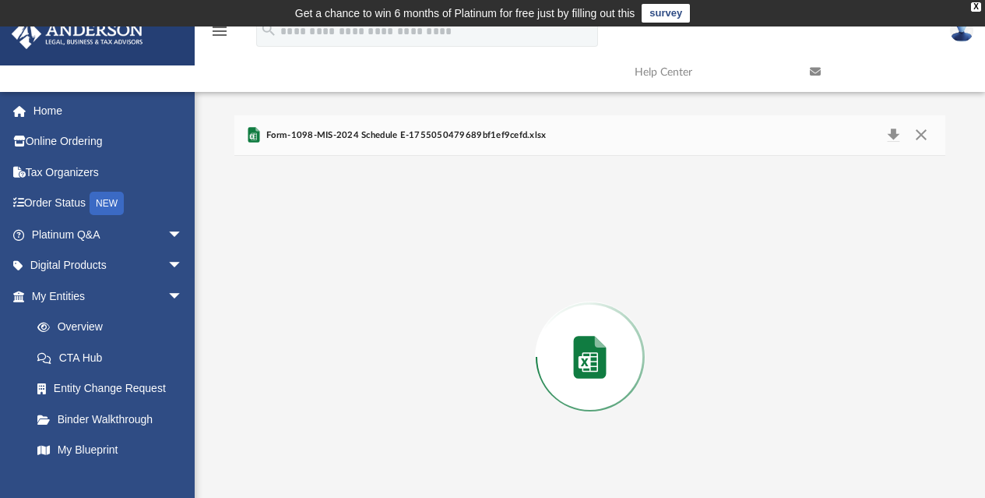
scroll to position [60, 0]
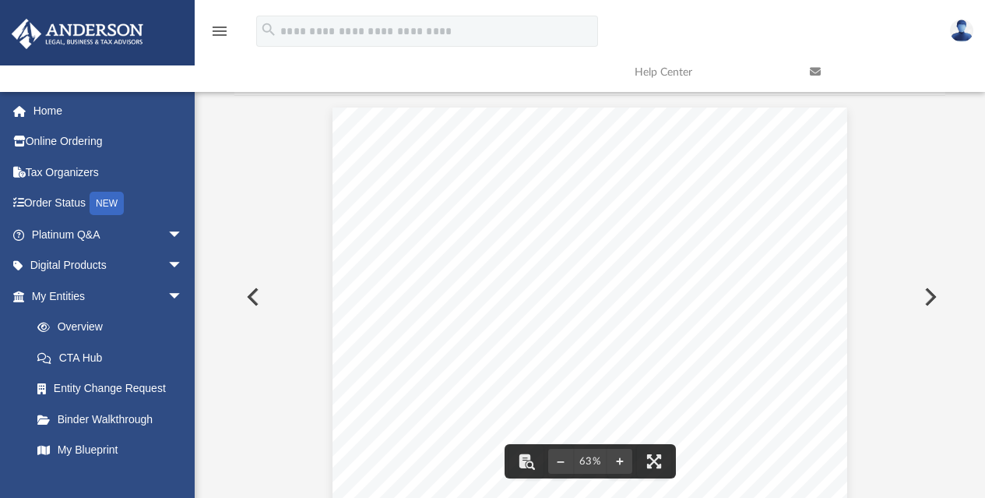
click at [389, 239] on span "$973.00" at bounding box center [391, 239] width 10 height 3
click at [625, 468] on button "File preview" at bounding box center [620, 461] width 25 height 34
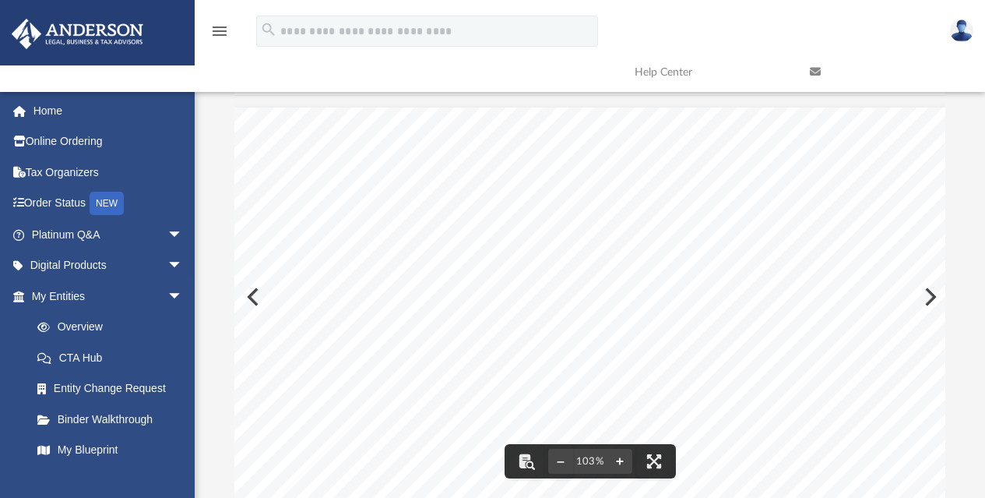
click at [625, 468] on button "File preview" at bounding box center [620, 461] width 25 height 34
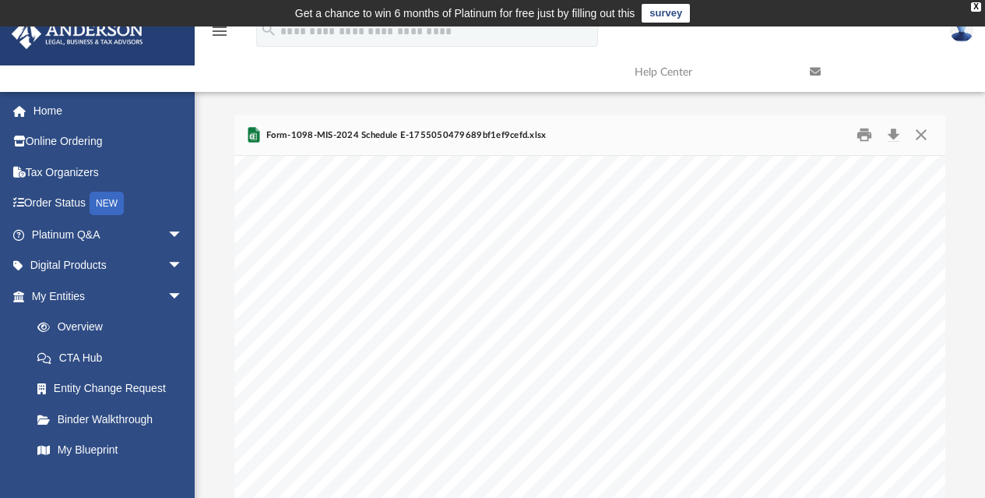
scroll to position [0, 0]
click at [921, 132] on button "Close" at bounding box center [921, 135] width 28 height 24
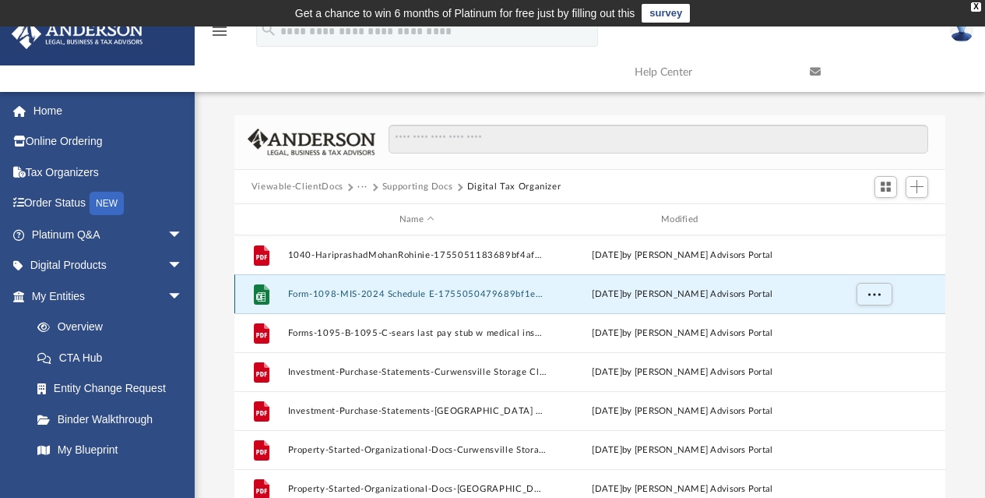
click at [354, 294] on button "Form-1098-MIS-2024 Schedule E-1755050479689bf1ef9cefd.xlsx" at bounding box center [416, 294] width 259 height 10
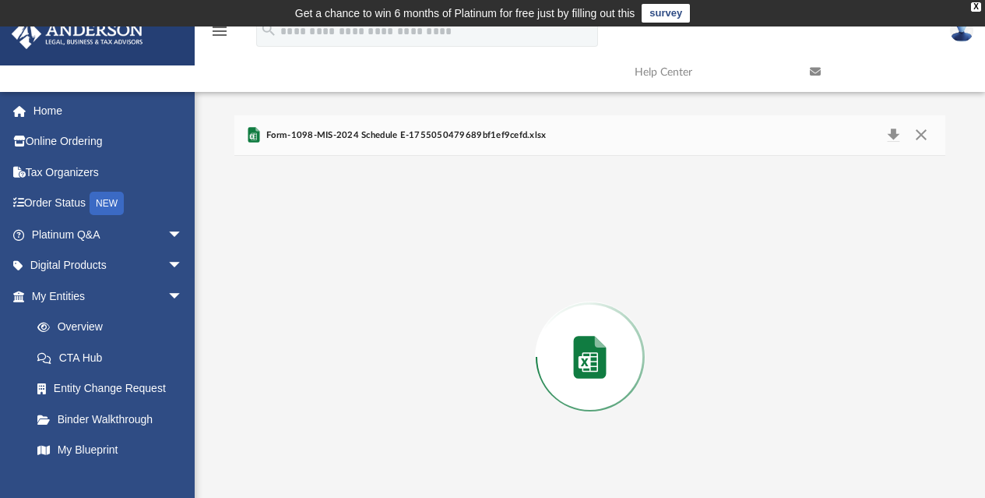
scroll to position [60, 0]
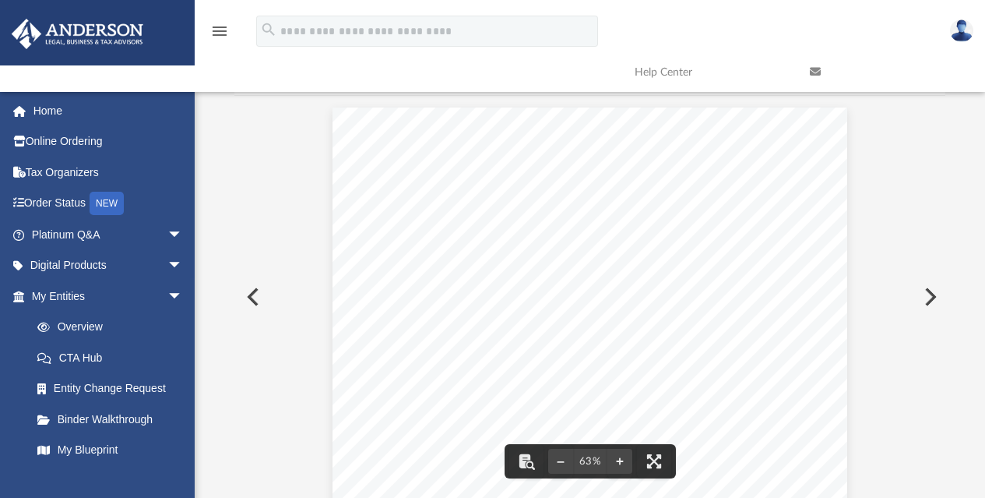
click at [372, 254] on div "Sheet1 single family res 162 Senaca dr 118 Flatbrook 611 Forest 135 Cornelia 12…" at bounding box center [590, 306] width 515 height 398
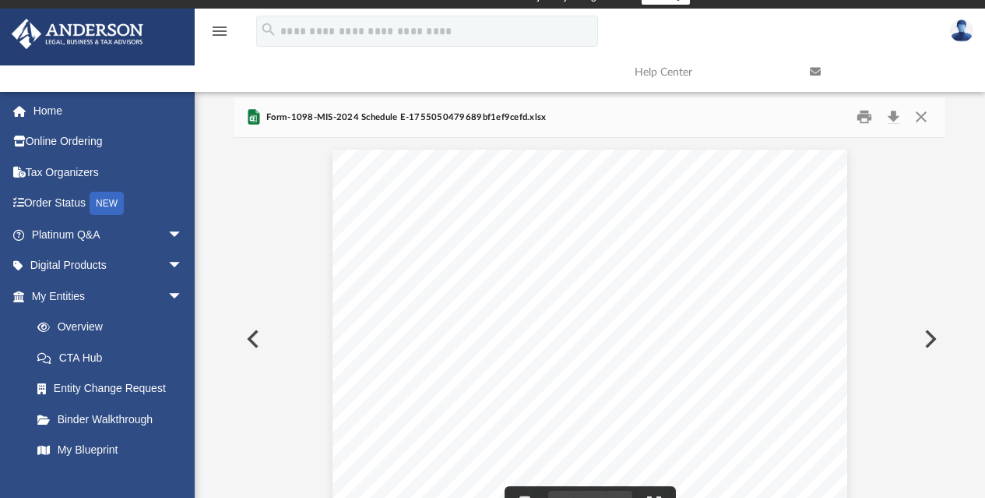
scroll to position [0, 0]
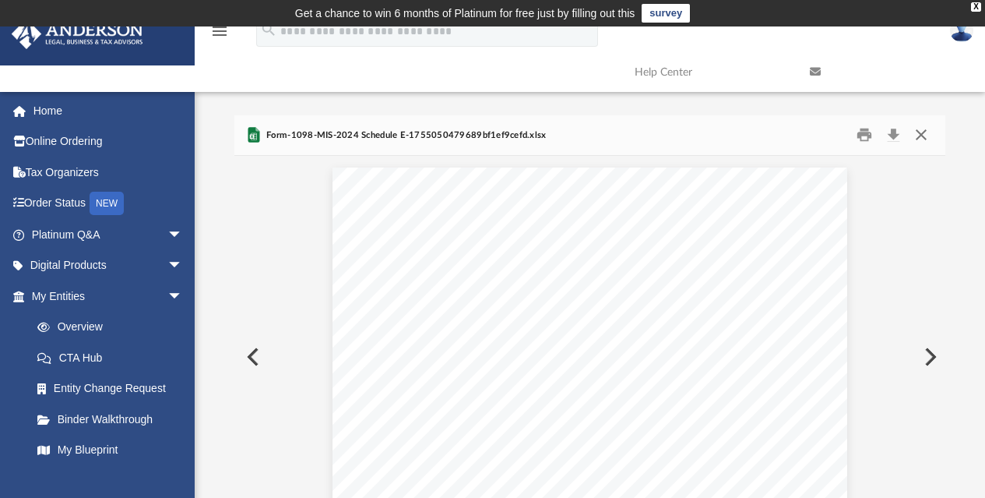
click at [913, 135] on button "Close" at bounding box center [921, 135] width 28 height 24
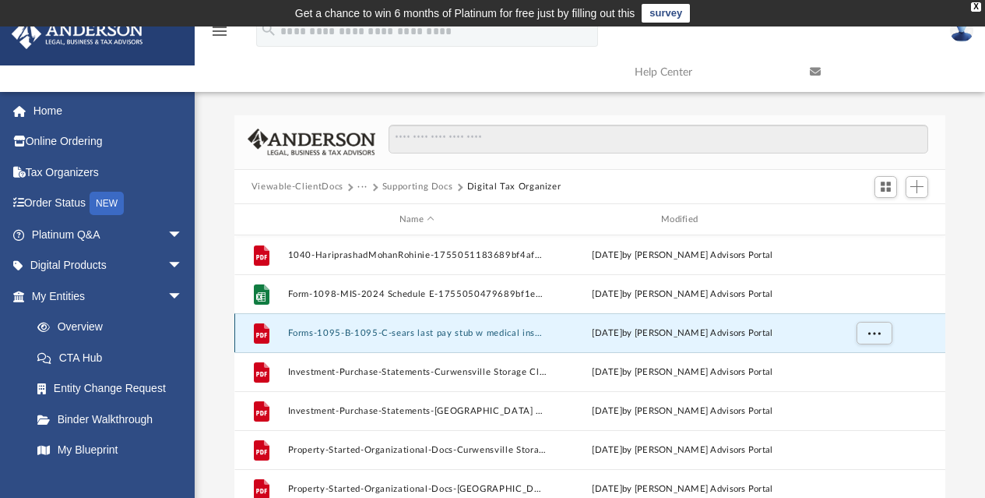
click at [367, 331] on button "Forms-1095-B-1095-C-sears last pay stub w medical insurance paid-1755050124689b…" at bounding box center [416, 333] width 259 height 10
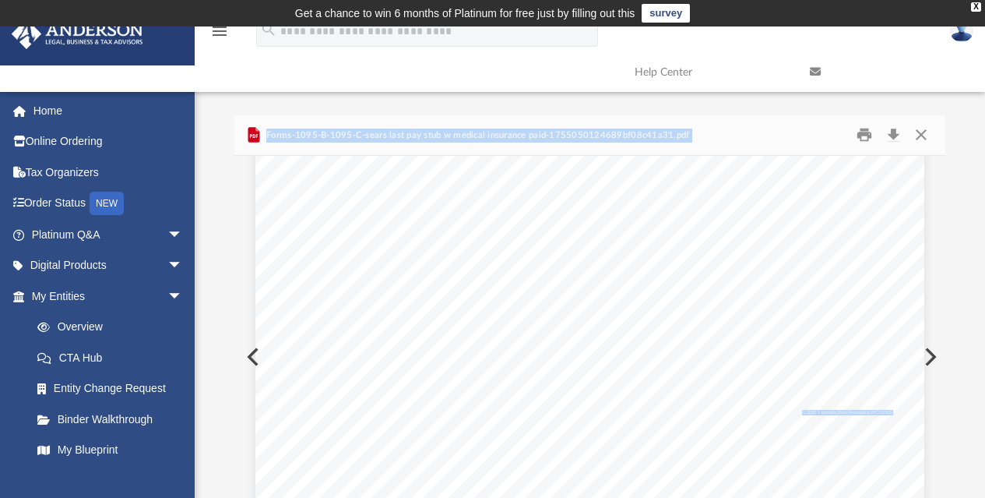
scroll to position [831, 0]
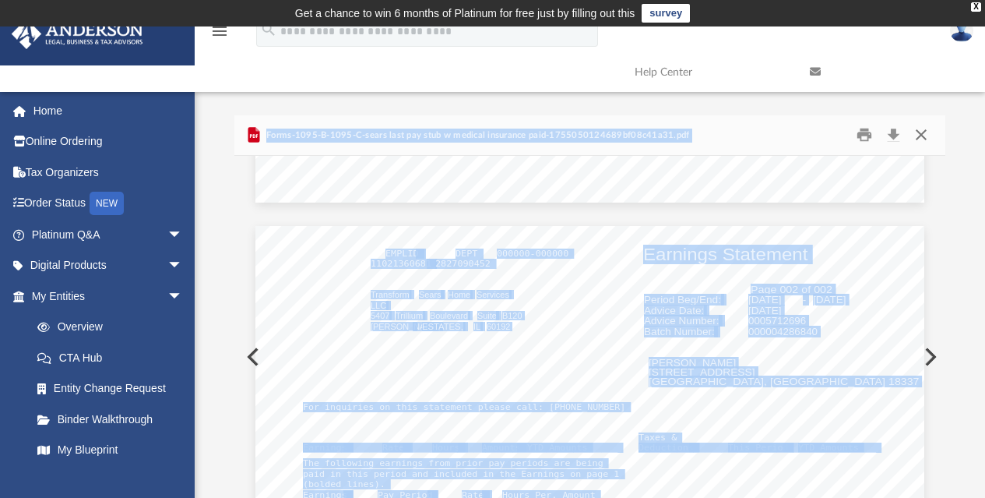
click at [924, 137] on button "Close" at bounding box center [921, 135] width 28 height 24
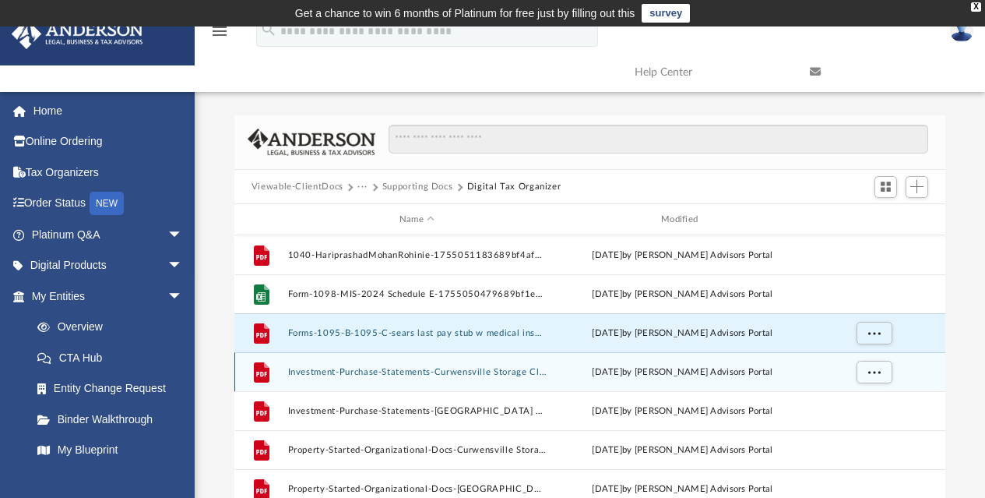
click at [358, 375] on button "Investment-Purchase-Statements-Curwensville Storage Closing Docs (1)-1755048010…" at bounding box center [416, 372] width 259 height 10
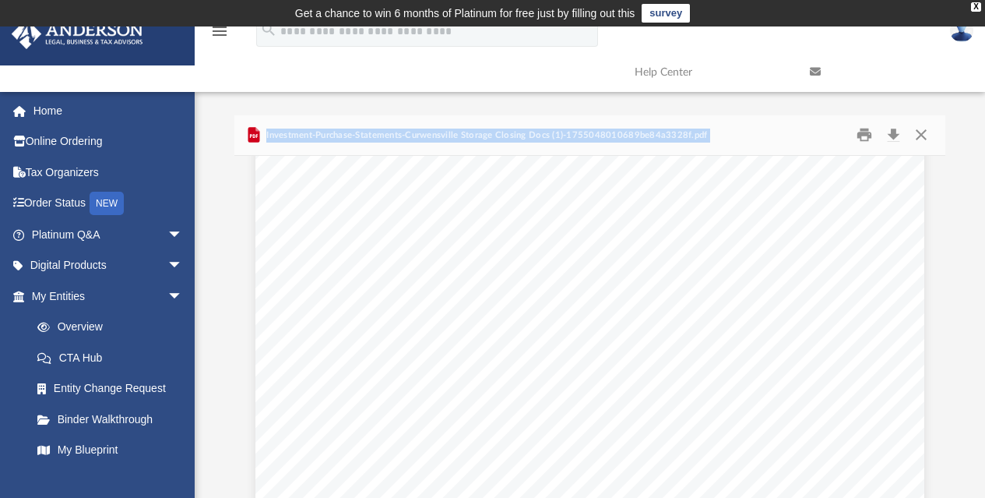
scroll to position [1350, 0]
click at [922, 137] on button "Close" at bounding box center [921, 135] width 28 height 24
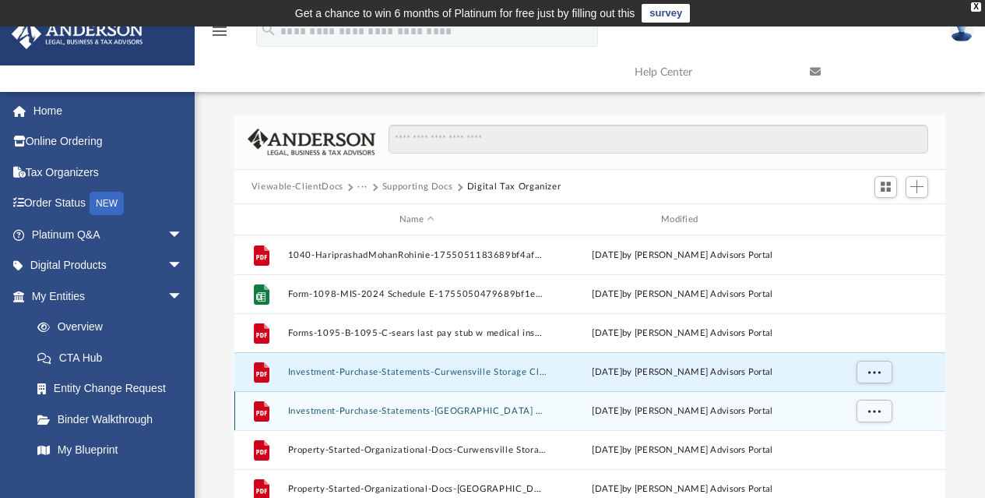
click at [466, 418] on div "File Investment-Purchase-Statements-Pleasant Hill MHP Closing docs (1)-17550480…" at bounding box center [590, 410] width 712 height 39
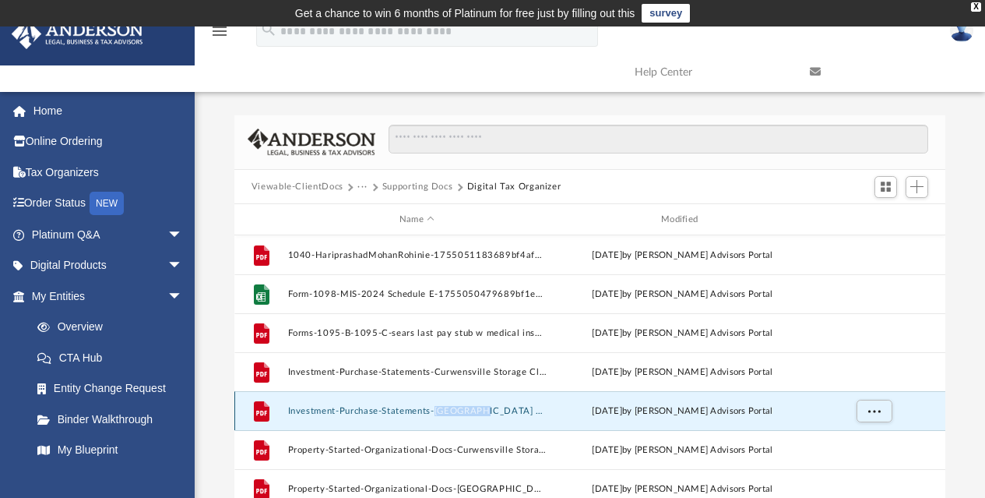
click at [466, 418] on div "File Investment-Purchase-Statements-Pleasant Hill MHP Closing docs (1)-17550480…" at bounding box center [590, 410] width 712 height 39
click at [429, 413] on button "Investment-Purchase-Statements-Pleasant Hill MHP Closing docs (1)-1755048047689…" at bounding box center [416, 411] width 259 height 10
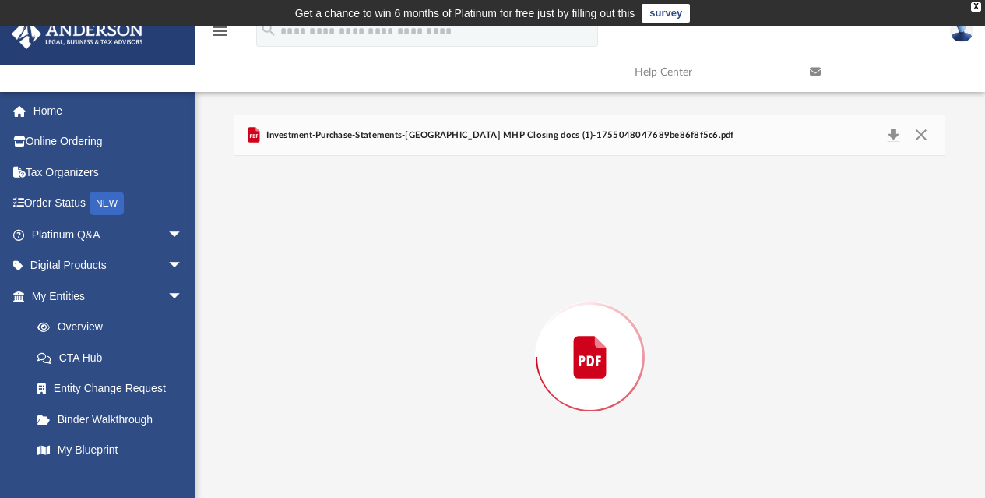
scroll to position [60, 0]
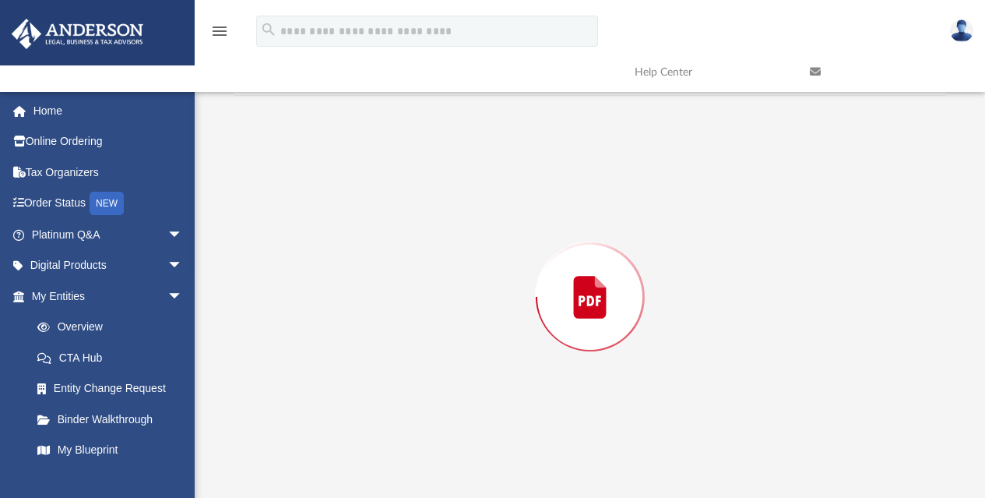
click at [429, 413] on div "Preview" at bounding box center [590, 297] width 712 height 402
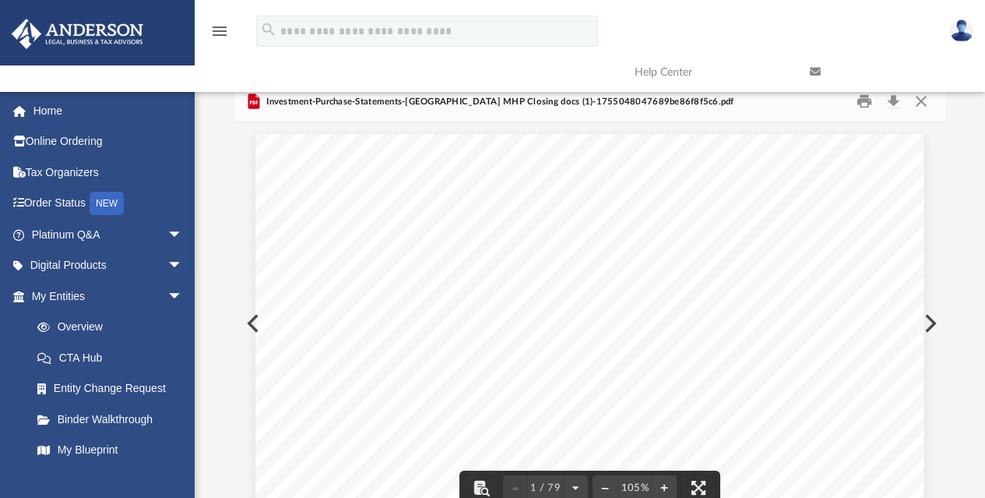
scroll to position [0, 0]
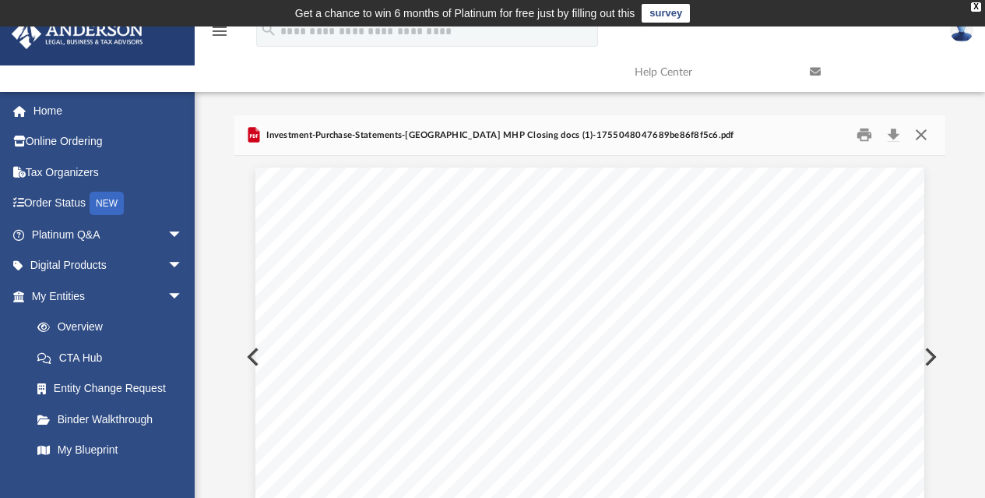
click at [922, 142] on button "Close" at bounding box center [921, 135] width 28 height 24
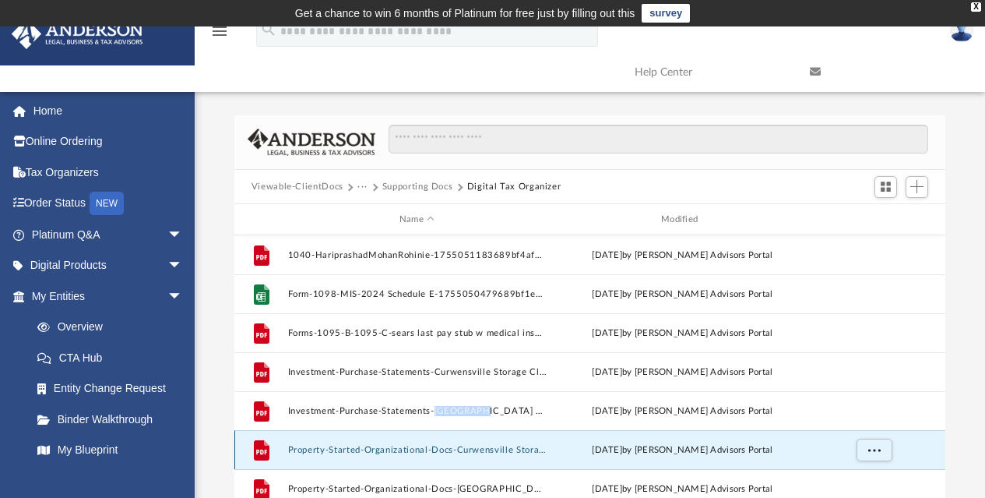
click at [365, 450] on button "Property-Started-Organizational-Docs-Curwensville Storage Closing Docs (1)-1754…" at bounding box center [416, 450] width 259 height 10
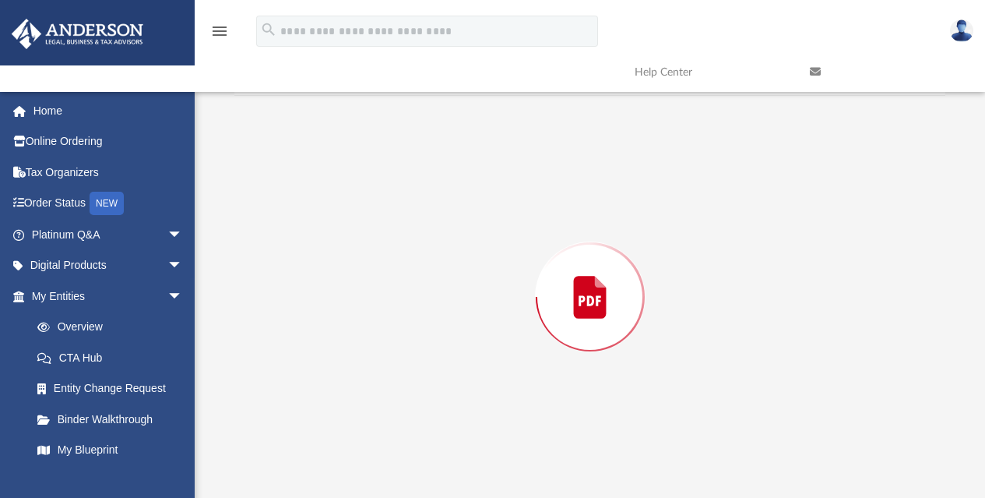
click at [365, 450] on div "Preview" at bounding box center [590, 297] width 712 height 402
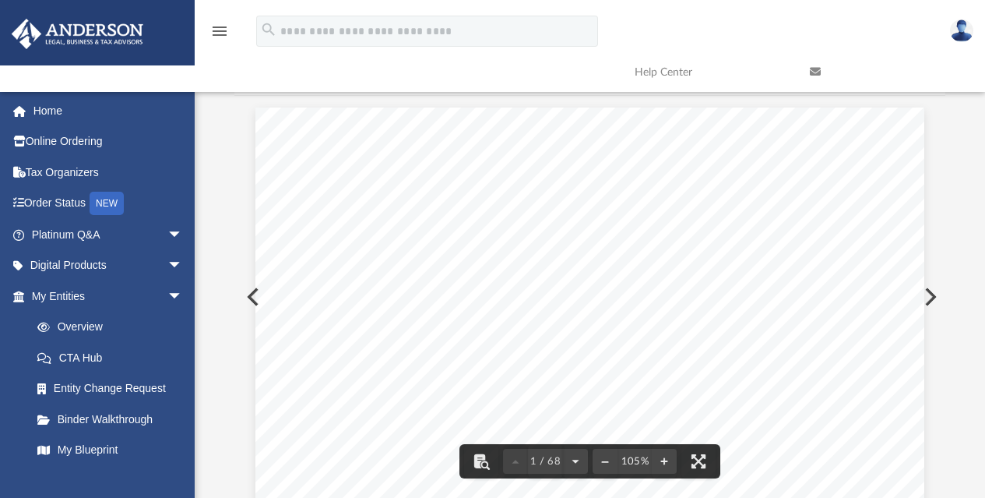
click at [942, 99] on link at bounding box center [885, 72] width 175 height 62
click at [981, 125] on div "Difficulty viewing your box folder? You can also access your account directly o…" at bounding box center [590, 276] width 791 height 443
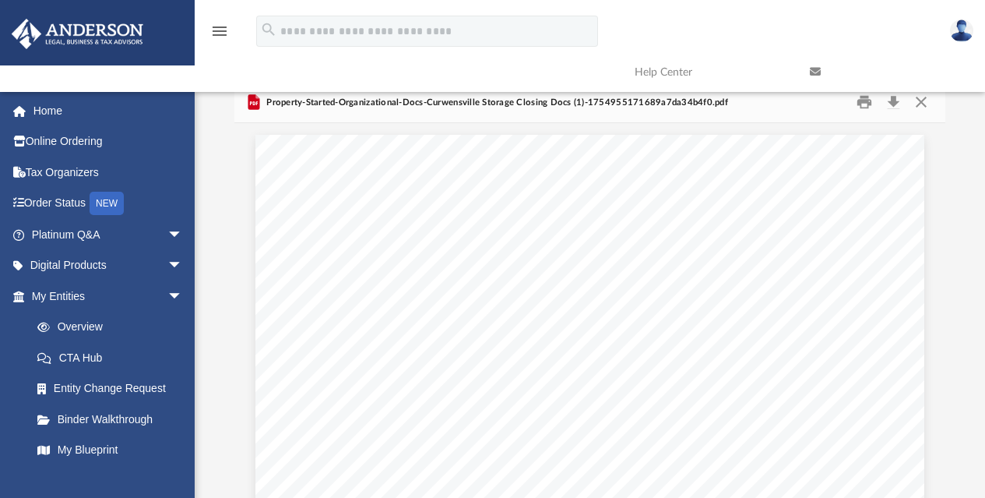
scroll to position [0, 0]
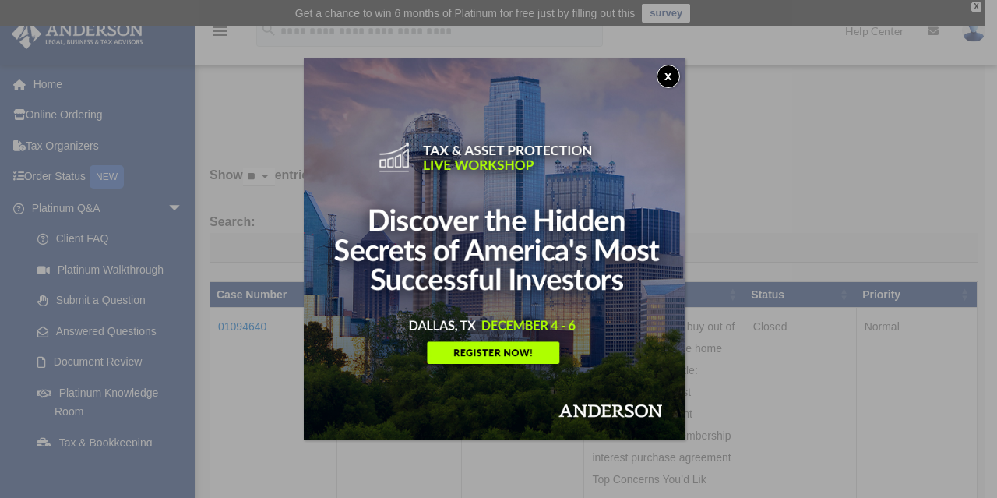
click at [677, 81] on button "x" at bounding box center [668, 76] width 23 height 23
